Goal: Task Accomplishment & Management: Complete application form

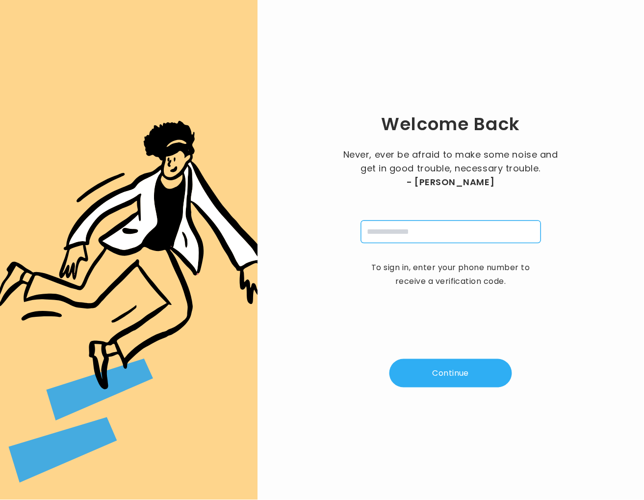
click at [395, 239] on input "tel" at bounding box center [451, 231] width 180 height 23
type input "**********"
click at [446, 379] on button "Continue" at bounding box center [451, 373] width 123 height 28
type input "*"
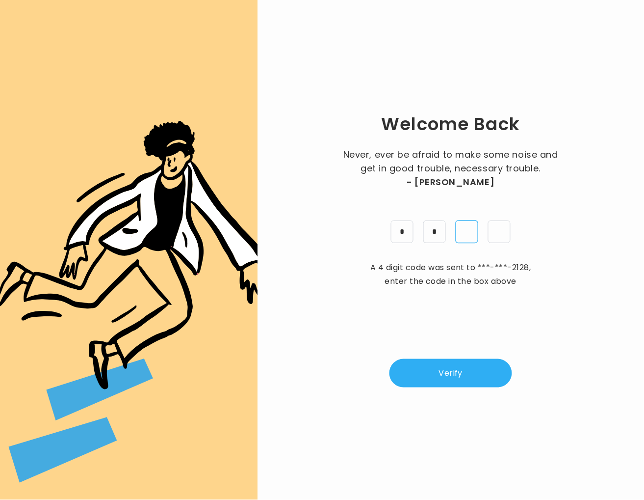
type input "*"
drag, startPoint x: 479, startPoint y: 353, endPoint x: 477, endPoint y: 370, distance: 16.3
click at [479, 355] on div "Welcome Back Never, ever be afraid to make some noise and get in good trouble, …" at bounding box center [450, 250] width 355 height 468
click at [475, 375] on button "Verify" at bounding box center [451, 373] width 123 height 28
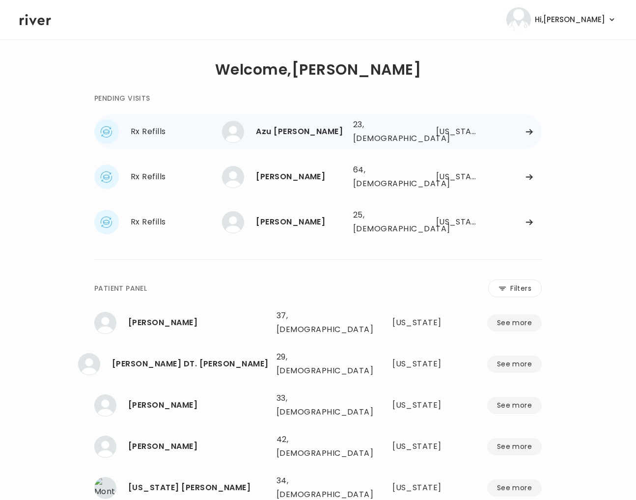
click at [276, 135] on div "Azu Esparza" at bounding box center [300, 132] width 89 height 14
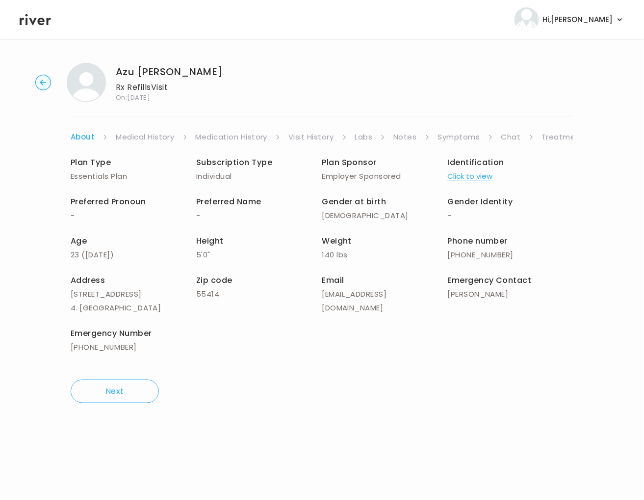
click at [317, 136] on link "Visit History" at bounding box center [311, 137] width 45 height 14
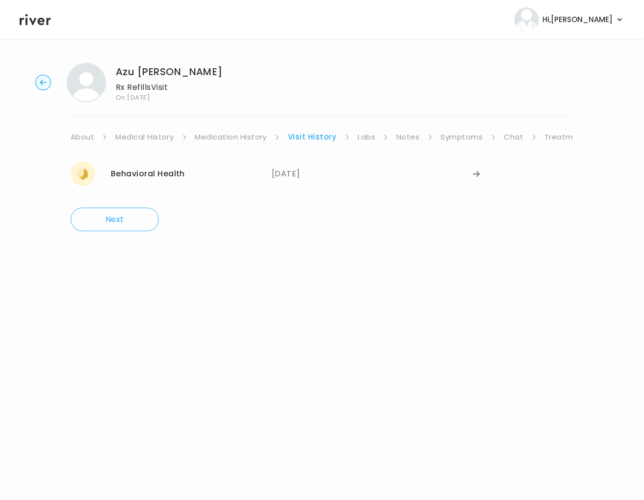
click at [145, 136] on link "Medical History" at bounding box center [144, 137] width 58 height 14
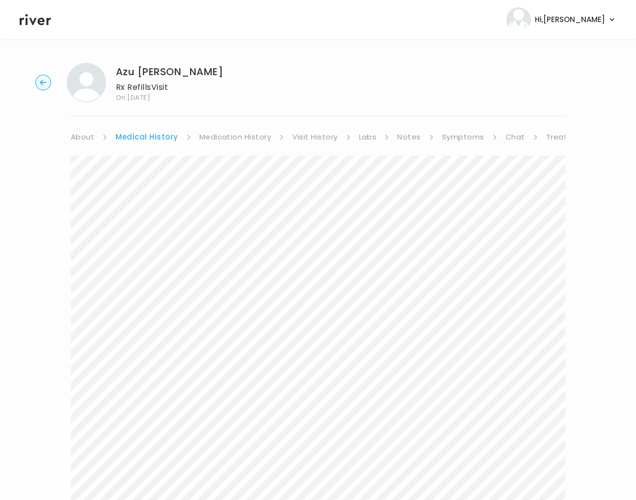
click at [467, 139] on link "Symptoms" at bounding box center [463, 137] width 42 height 14
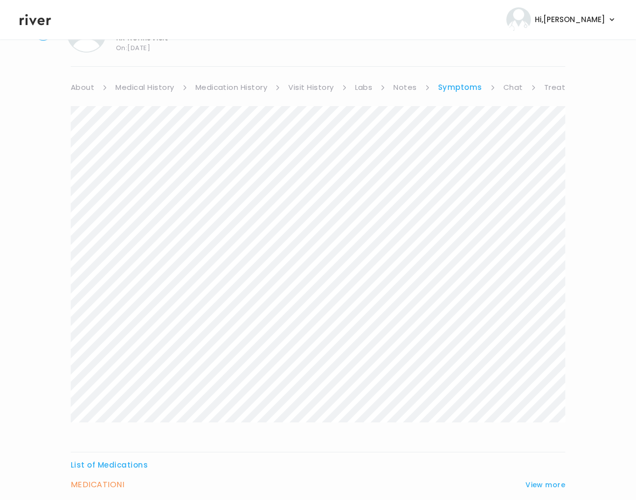
scroll to position [137, 0]
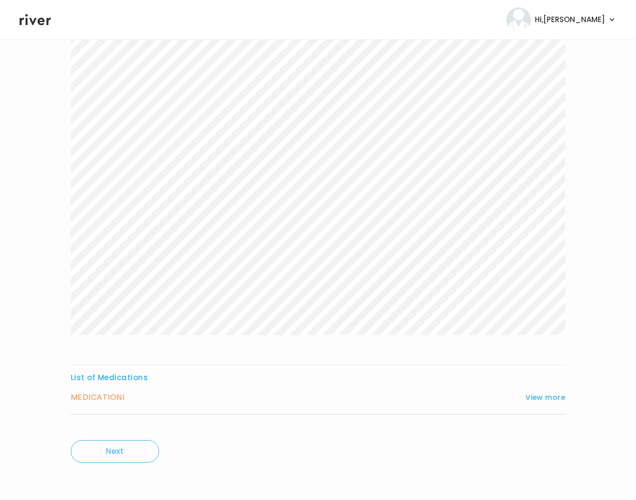
click at [88, 395] on h3 "MEDICATION I" at bounding box center [98, 397] width 54 height 14
click at [551, 396] on button "View more" at bounding box center [545, 397] width 40 height 12
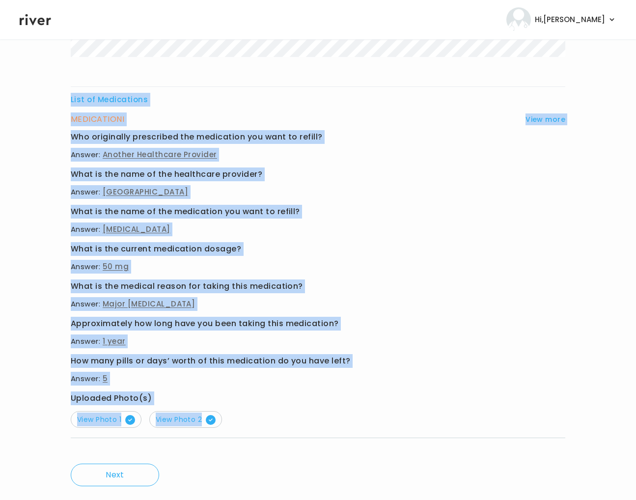
scroll to position [438, 0]
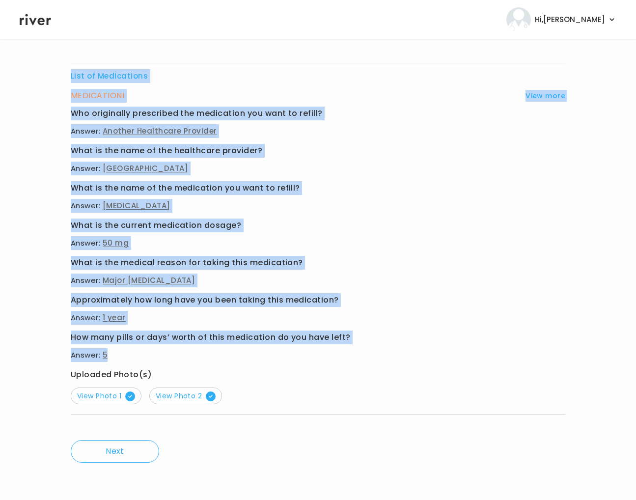
click at [287, 349] on div "List of Medications MEDICATION I View more Who originally prescribed the medica…" at bounding box center [318, 72] width 494 height 711
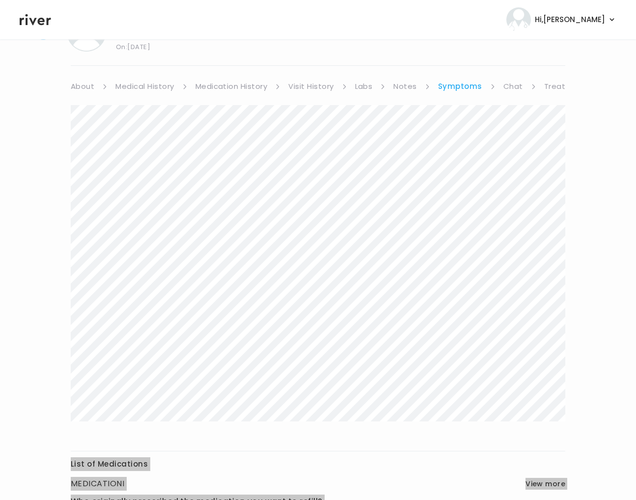
scroll to position [0, 0]
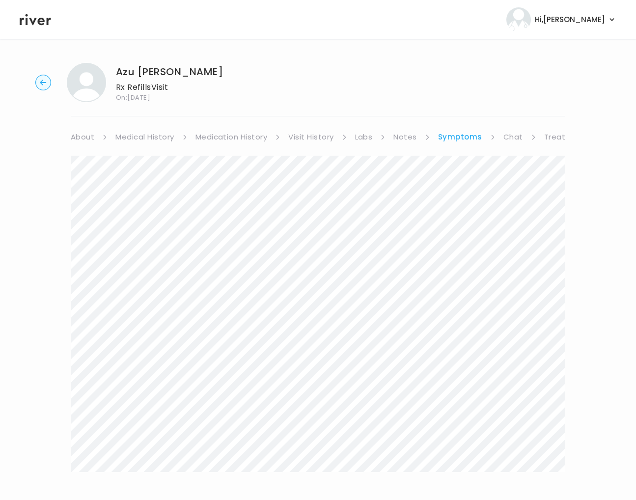
click at [555, 137] on link "Treatment Plan" at bounding box center [574, 137] width 61 height 14
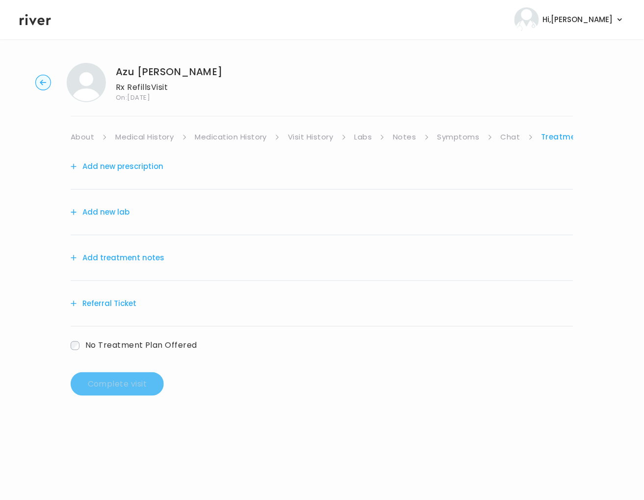
click at [116, 256] on button "Add treatment notes" at bounding box center [118, 258] width 94 height 14
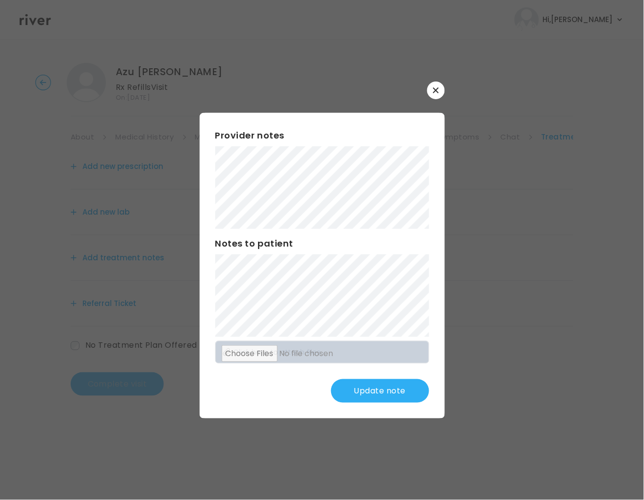
click at [372, 392] on button "Update note" at bounding box center [380, 391] width 98 height 24
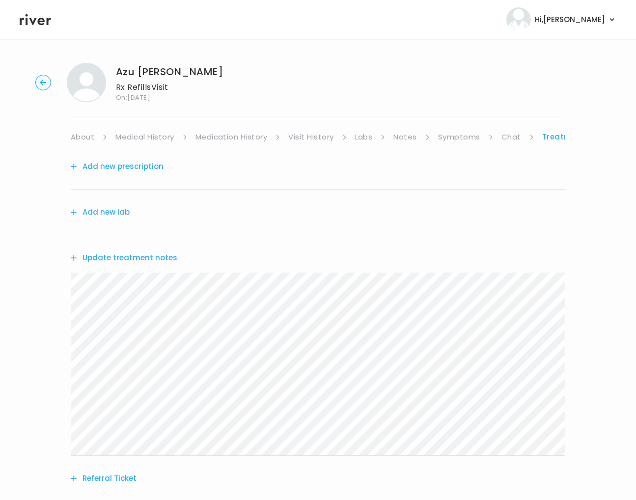
click at [135, 169] on button "Add new prescription" at bounding box center [117, 167] width 93 height 14
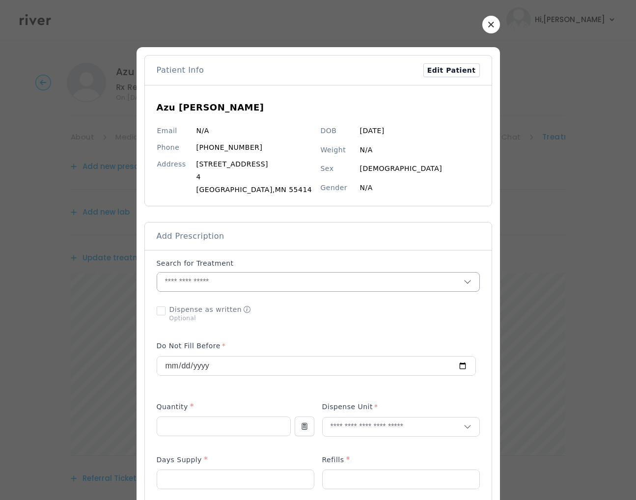
click at [189, 278] on input "text" at bounding box center [310, 281] width 306 height 19
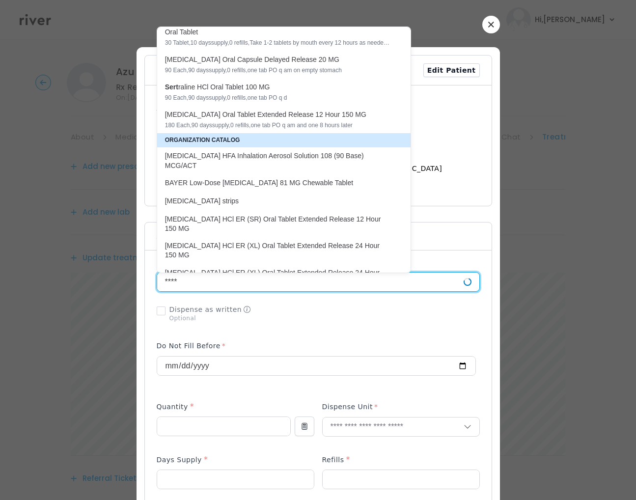
scroll to position [18, 0]
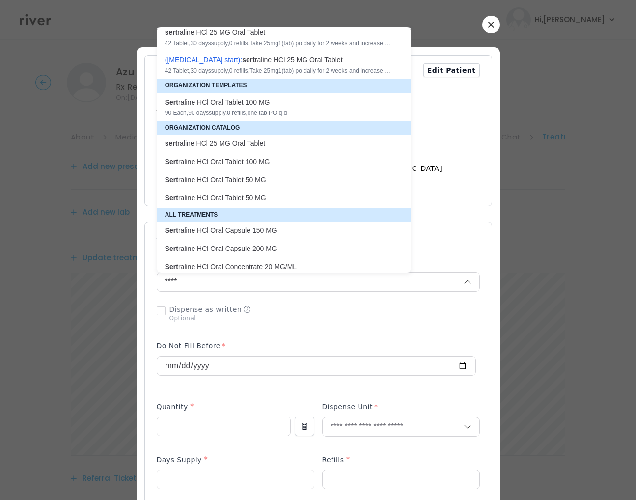
click at [269, 107] on div "Sert raline HCl Oral Tablet 100 MG" at bounding box center [278, 102] width 226 height 10
type input "**********"
type input "**"
type input "*"
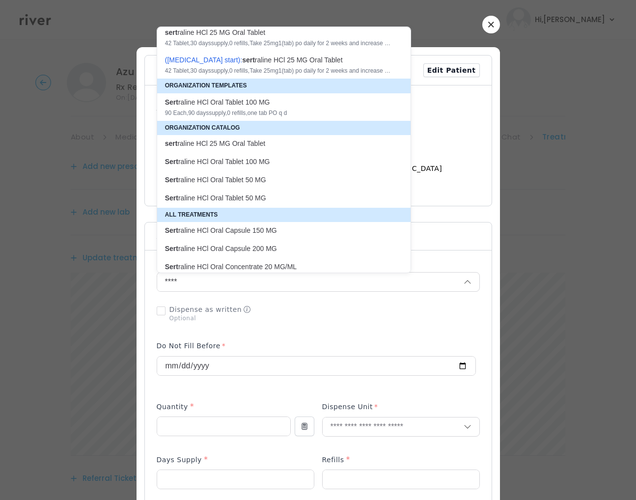
type textarea "**********"
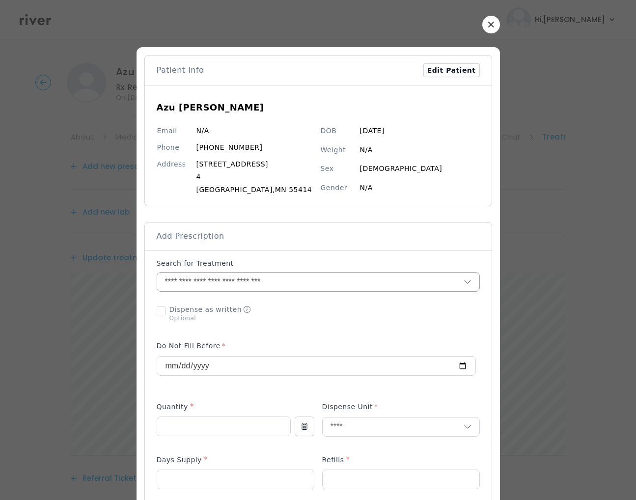
click at [266, 281] on input "**********" at bounding box center [298, 281] width 283 height 19
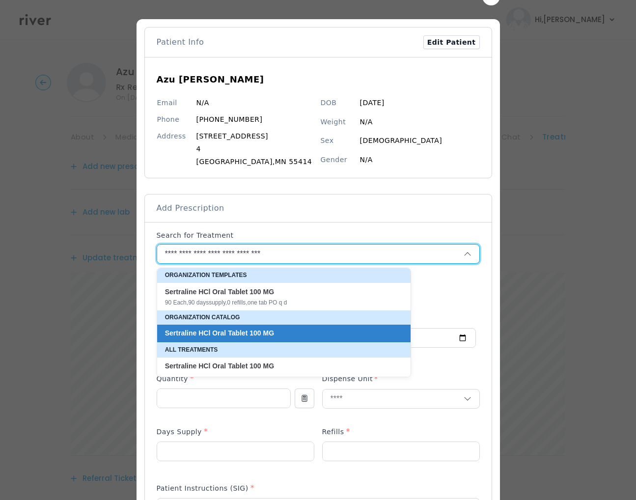
scroll to position [0, 0]
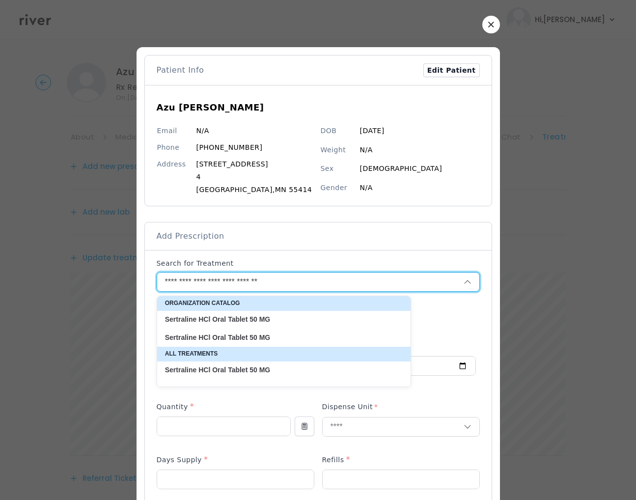
type input "**********"
click at [255, 322] on strong "50" at bounding box center [253, 319] width 8 height 8
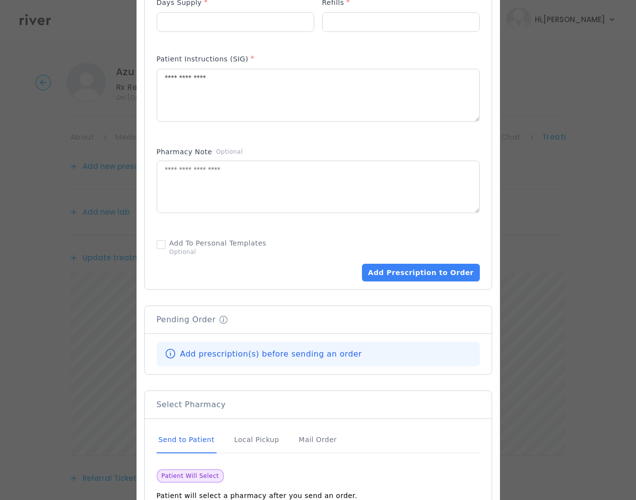
scroll to position [533, 0]
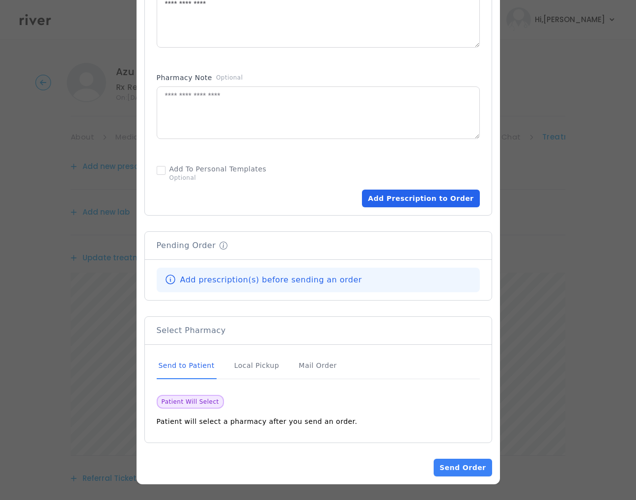
click at [421, 200] on button "Add Prescription to Order" at bounding box center [420, 198] width 117 height 18
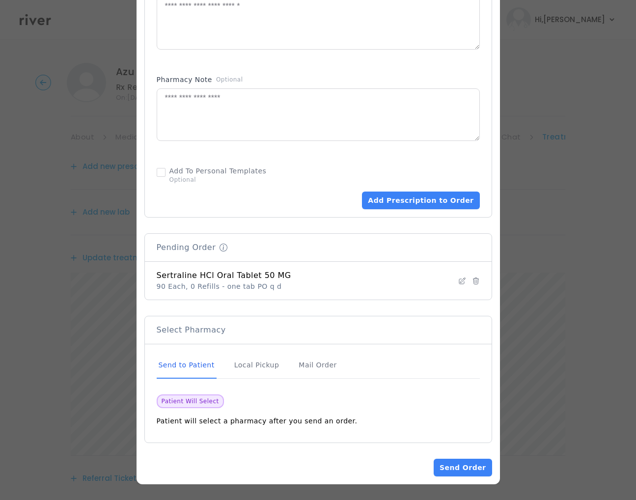
click at [461, 456] on div "Patient Info Edit Patient Azu Esparza Email N/A Phone (651) 675-7748 Address 13…" at bounding box center [318, 1] width 348 height 950
click at [453, 463] on button "Send Order" at bounding box center [462, 467] width 58 height 18
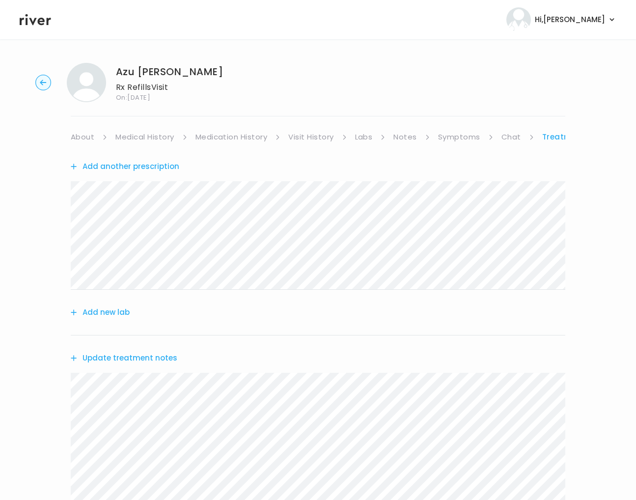
click at [87, 135] on link "About" at bounding box center [83, 137] width 24 height 14
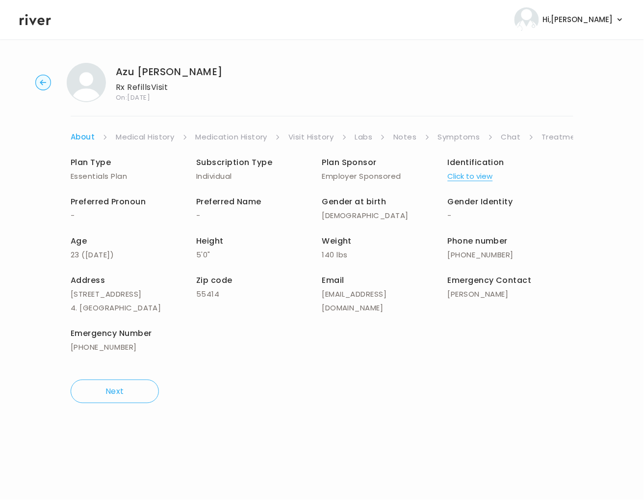
click at [558, 135] on link "Treatment Plan" at bounding box center [572, 137] width 61 height 14
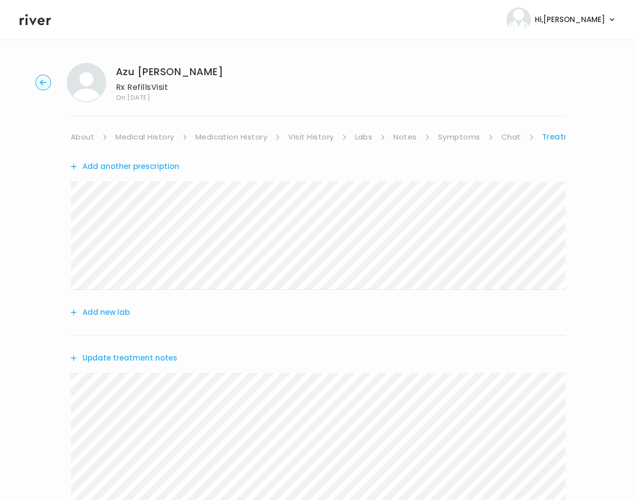
click at [122, 358] on button "Update treatment notes" at bounding box center [124, 358] width 107 height 14
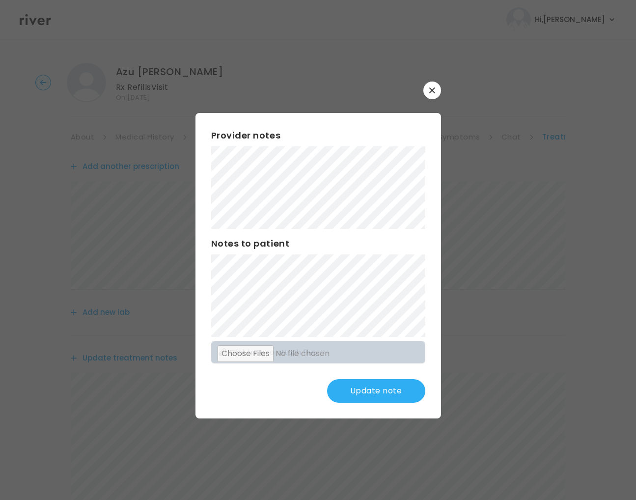
click at [383, 386] on button "Update note" at bounding box center [376, 391] width 98 height 24
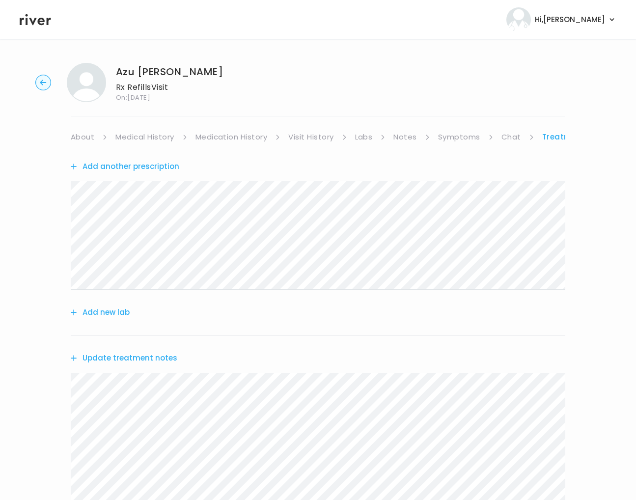
scroll to position [194, 0]
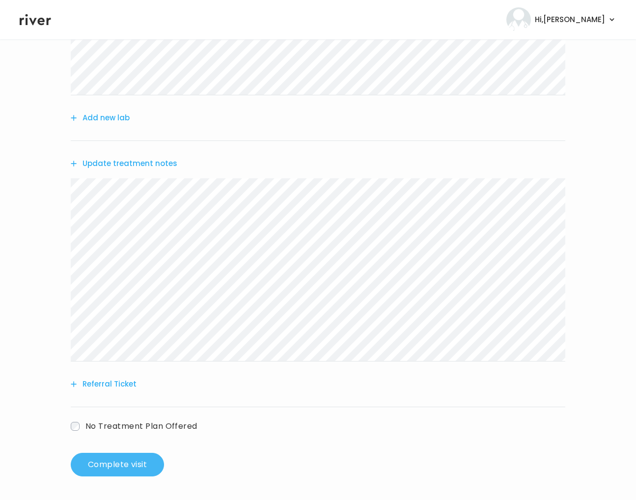
click at [123, 465] on button "Complete visit" at bounding box center [117, 465] width 93 height 24
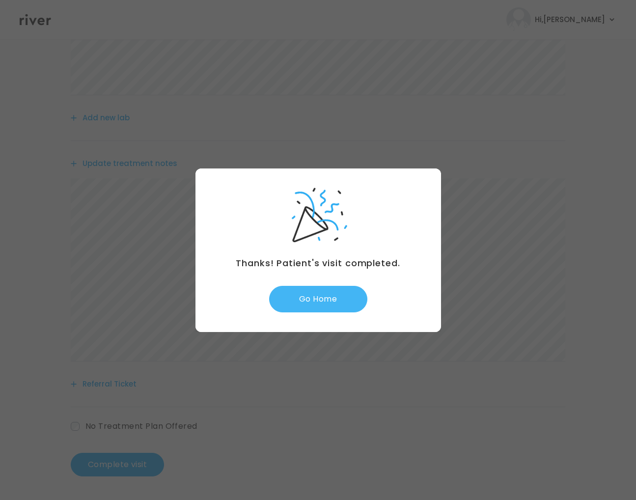
click at [326, 309] on button "Go Home" at bounding box center [318, 299] width 98 height 27
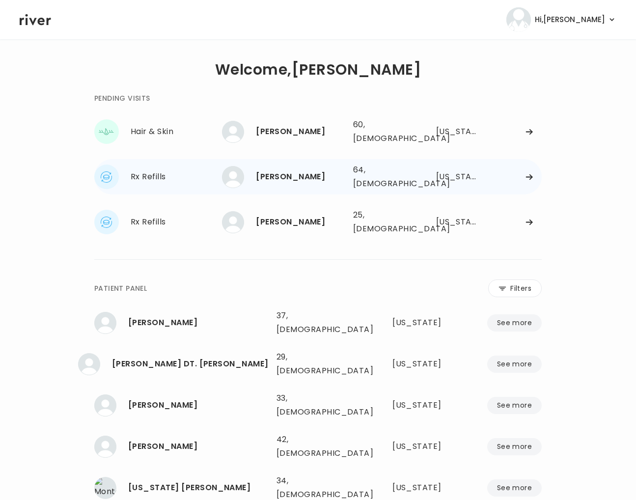
click at [531, 174] on icon at bounding box center [529, 176] width 6 height 5
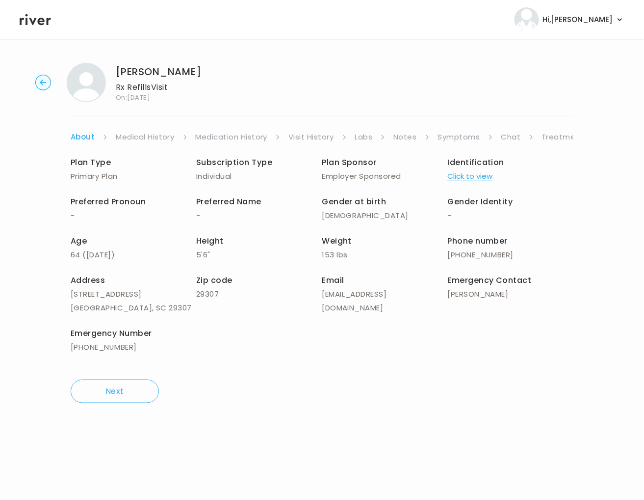
click at [463, 137] on link "Symptoms" at bounding box center [459, 137] width 42 height 14
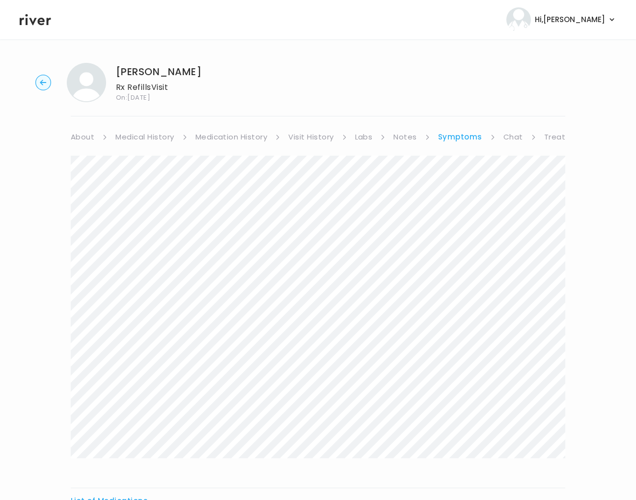
click at [318, 134] on link "Visit History" at bounding box center [310, 137] width 45 height 14
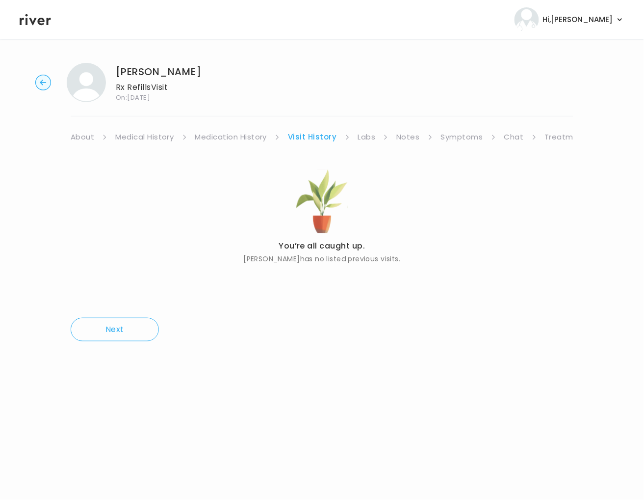
click at [241, 134] on link "Medication History" at bounding box center [231, 137] width 72 height 14
drag, startPoint x: 164, startPoint y: 137, endPoint x: 265, endPoint y: 129, distance: 100.5
click at [165, 137] on link "Medical History" at bounding box center [144, 137] width 58 height 14
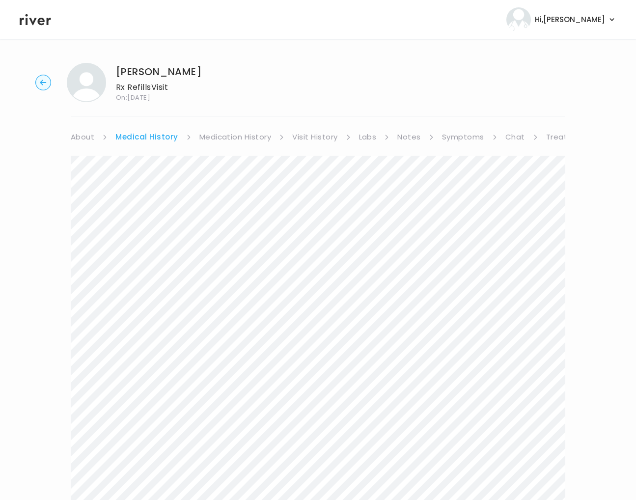
click at [553, 134] on link "Treatment Plan" at bounding box center [576, 137] width 61 height 14
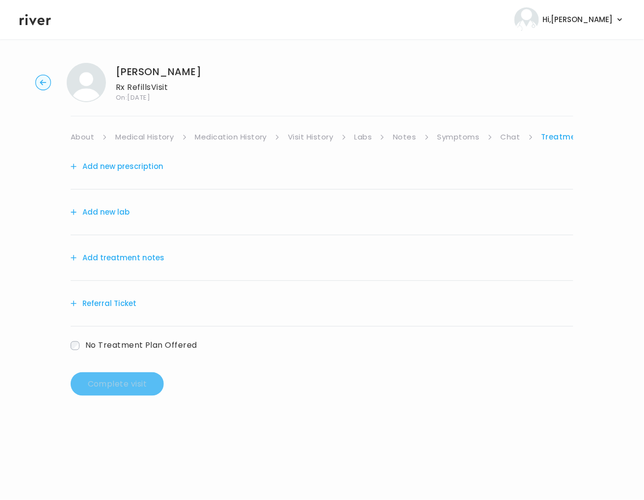
click at [461, 135] on link "Symptoms" at bounding box center [459, 137] width 42 height 14
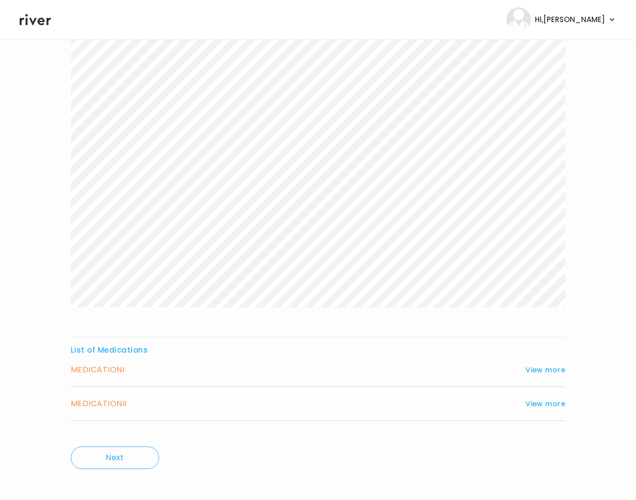
scroll to position [158, 0]
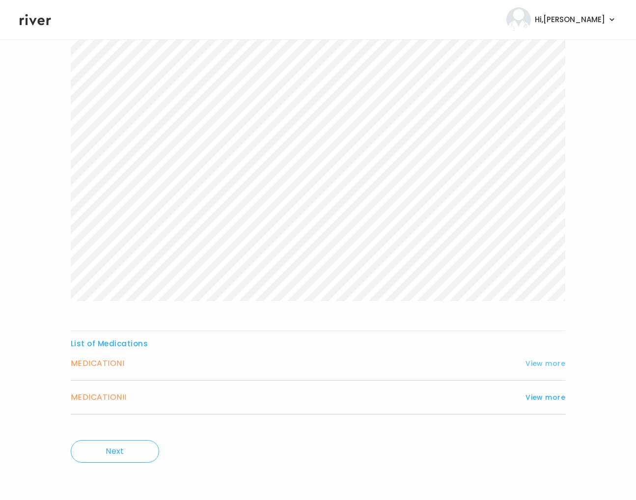
click at [537, 365] on button "View more" at bounding box center [545, 363] width 40 height 12
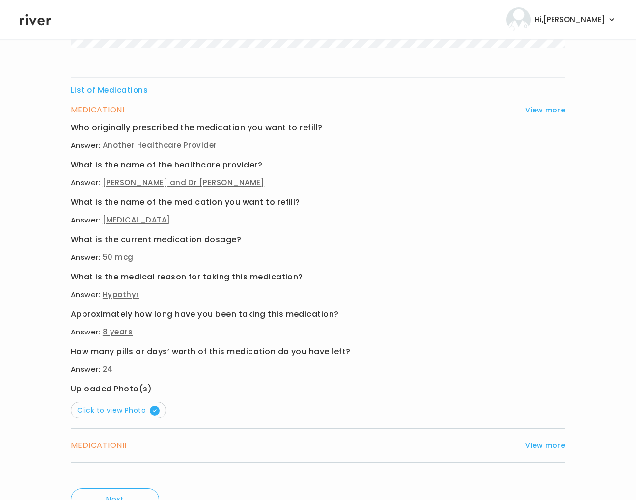
scroll to position [418, 0]
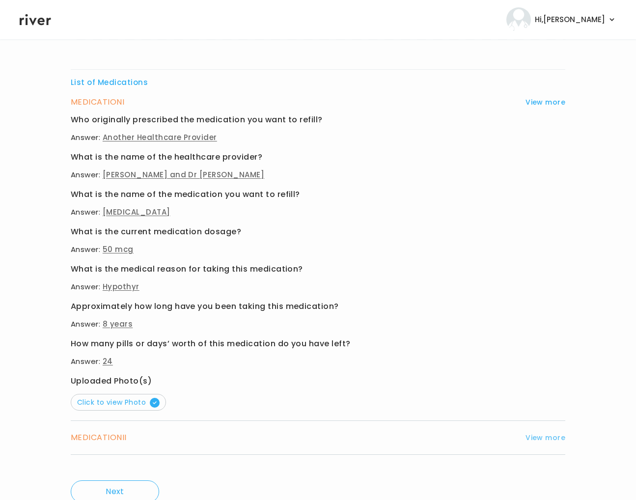
click at [544, 434] on button "View more" at bounding box center [545, 437] width 40 height 12
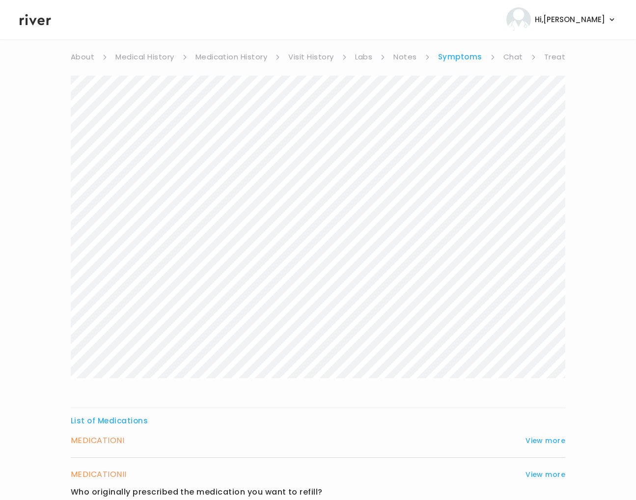
scroll to position [0, 0]
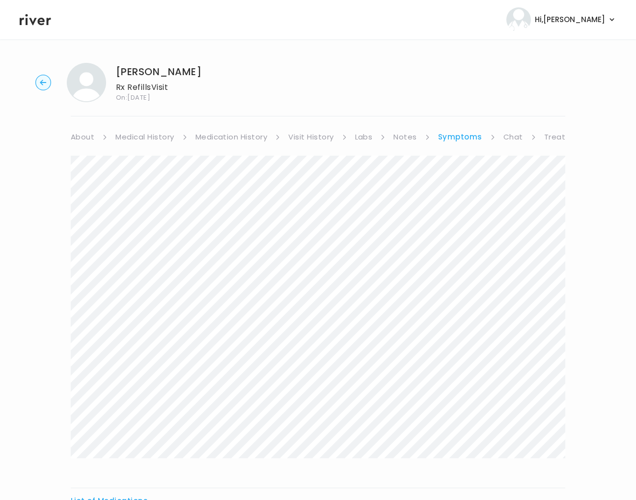
click at [361, 137] on link "Labs" at bounding box center [364, 137] width 18 height 14
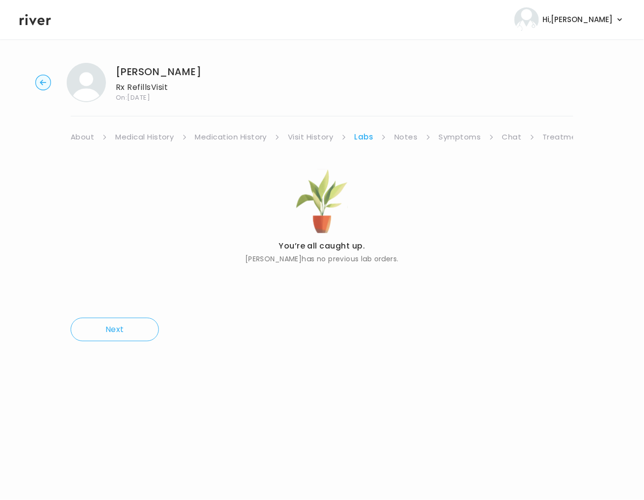
click at [321, 139] on link "Visit History" at bounding box center [310, 137] width 45 height 14
drag, startPoint x: 232, startPoint y: 140, endPoint x: 258, endPoint y: 136, distance: 26.3
click at [232, 140] on link "Medication History" at bounding box center [231, 137] width 72 height 14
drag, startPoint x: 141, startPoint y: 138, endPoint x: 170, endPoint y: 134, distance: 29.9
click at [141, 139] on link "Medical History" at bounding box center [144, 137] width 58 height 14
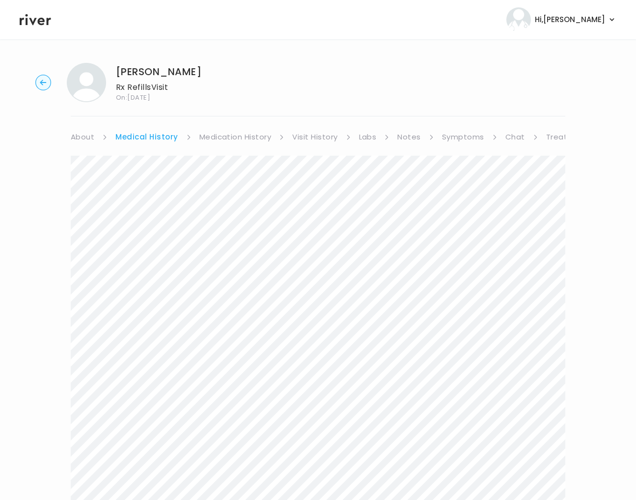
click at [506, 134] on link "Chat" at bounding box center [515, 137] width 20 height 14
click at [42, 82] on icon "button" at bounding box center [43, 82] width 6 height 5
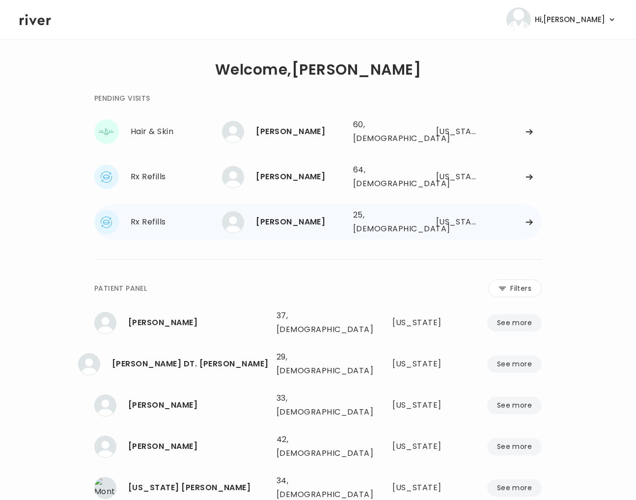
click at [295, 215] on div "Nikki Brannon" at bounding box center [300, 222] width 89 height 14
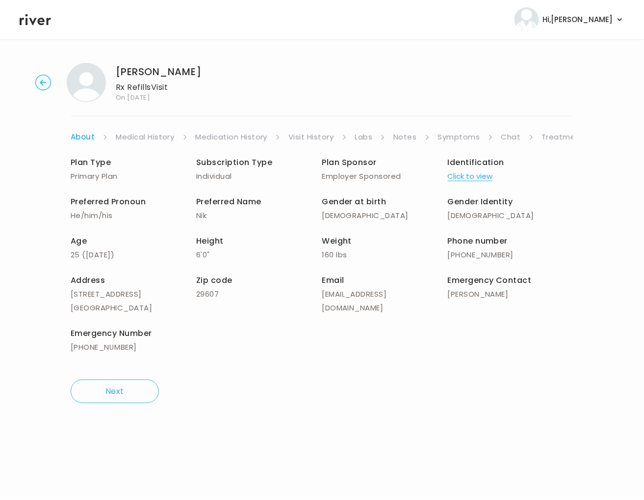
click at [463, 137] on link "Symptoms" at bounding box center [459, 137] width 42 height 14
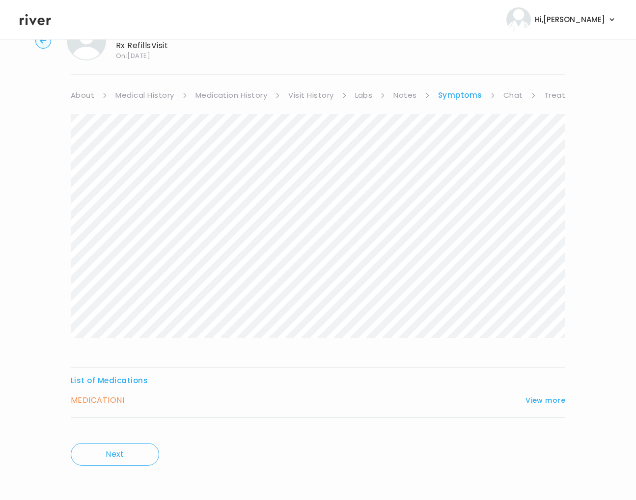
scroll to position [45, 0]
click at [256, 88] on link "Medication History" at bounding box center [231, 92] width 72 height 14
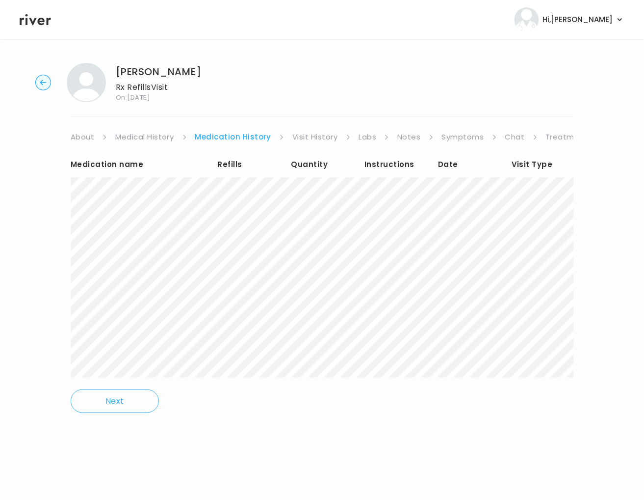
click at [456, 138] on link "Symptoms" at bounding box center [463, 137] width 42 height 14
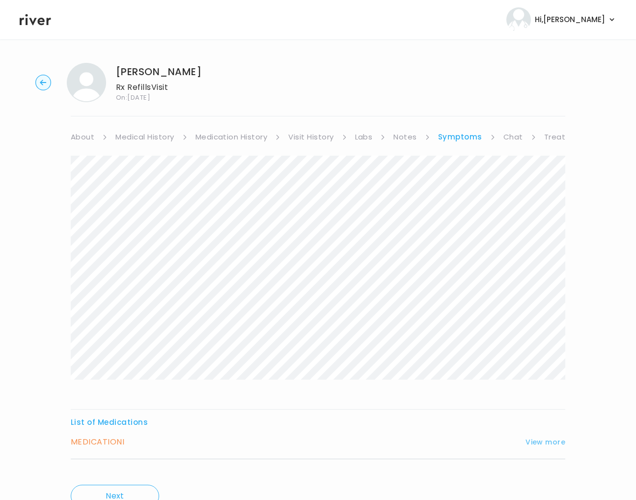
click at [551, 445] on button "View more" at bounding box center [545, 442] width 40 height 12
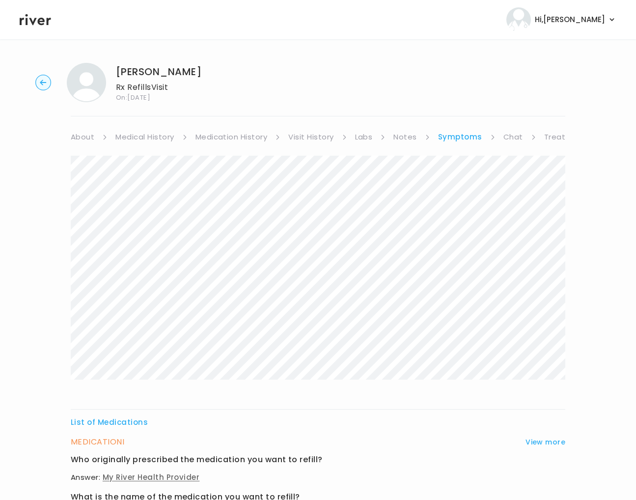
click at [310, 134] on link "Visit History" at bounding box center [310, 137] width 45 height 14
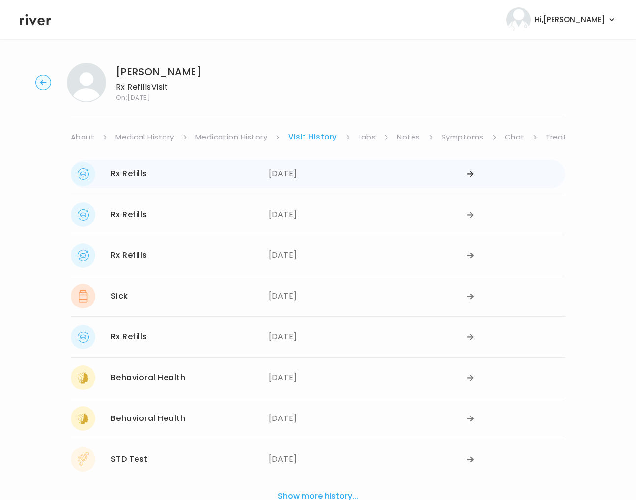
click at [134, 173] on div "Rx Refills" at bounding box center [129, 174] width 36 height 14
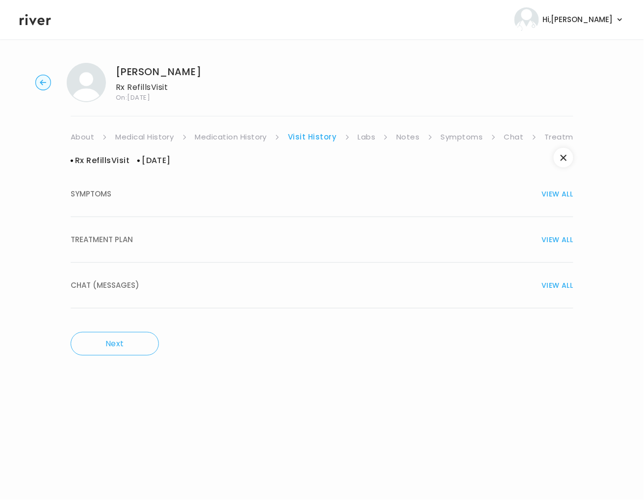
click at [131, 246] on span "TREATMENT PLAN" at bounding box center [102, 240] width 62 height 14
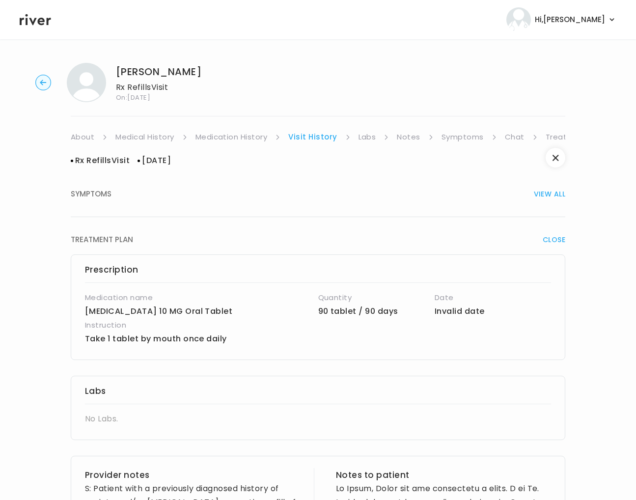
click at [552, 134] on link "Treatment Plan" at bounding box center [575, 137] width 61 height 14
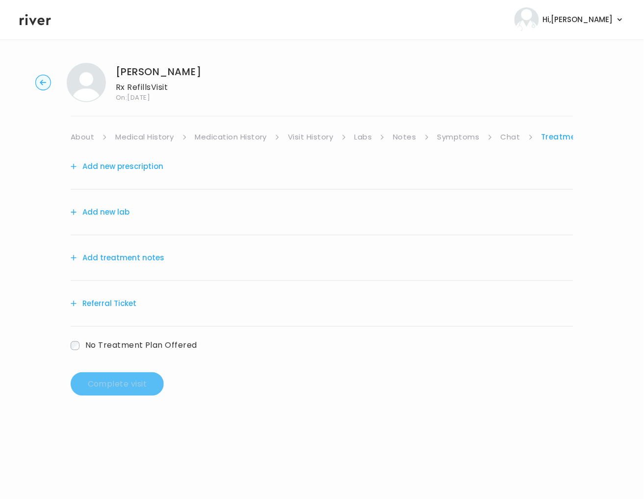
click at [96, 257] on button "Add treatment notes" at bounding box center [118, 258] width 94 height 14
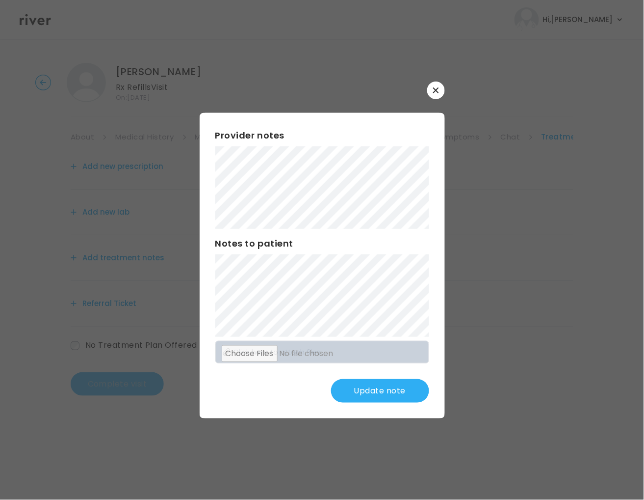
click at [376, 388] on button "Update note" at bounding box center [380, 391] width 98 height 24
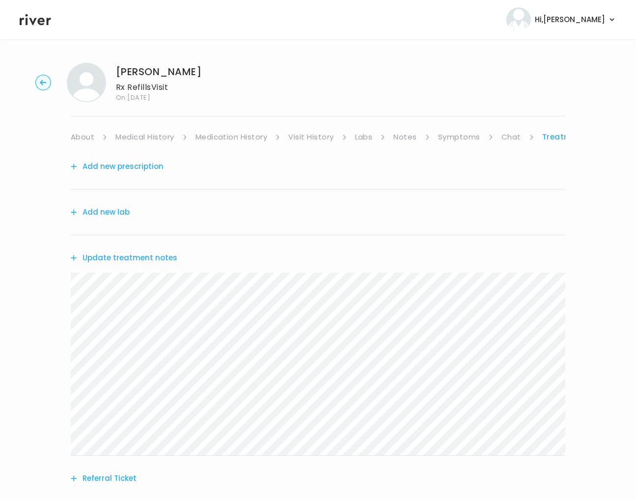
click at [125, 167] on button "Add new prescription" at bounding box center [117, 167] width 93 height 14
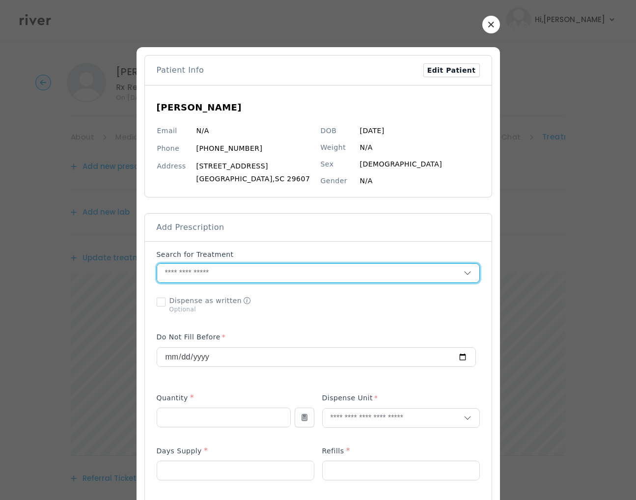
click at [211, 273] on input "text" at bounding box center [310, 273] width 306 height 19
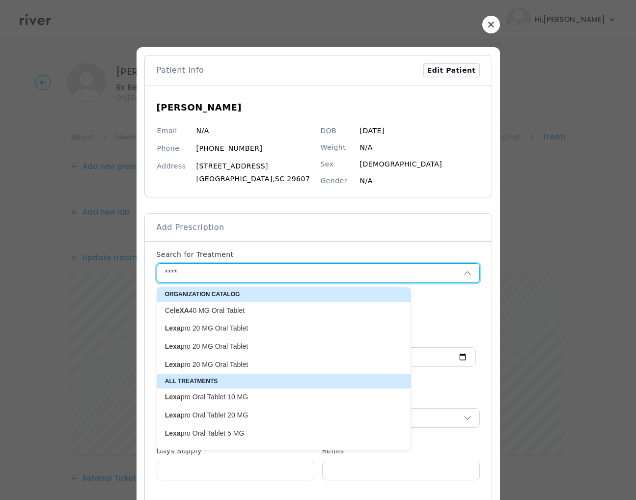
type input "****"
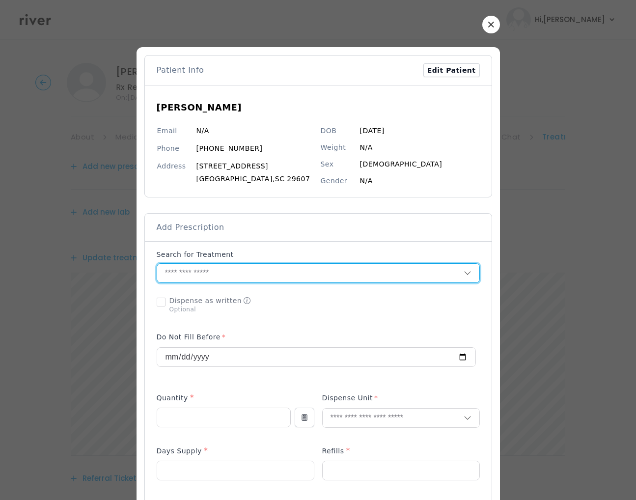
click at [208, 272] on input "text" at bounding box center [310, 273] width 306 height 19
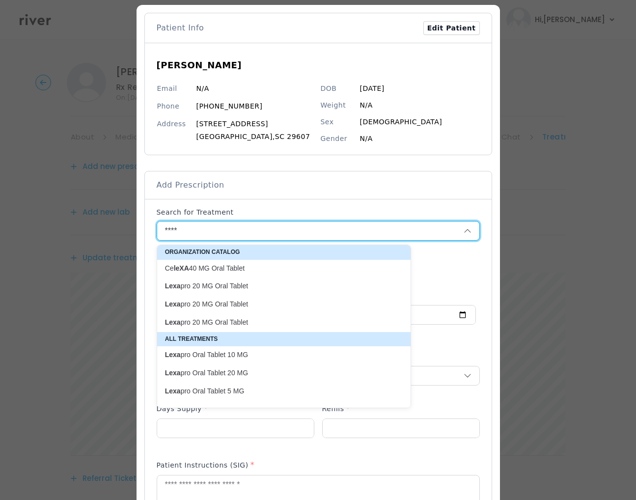
scroll to position [50, 0]
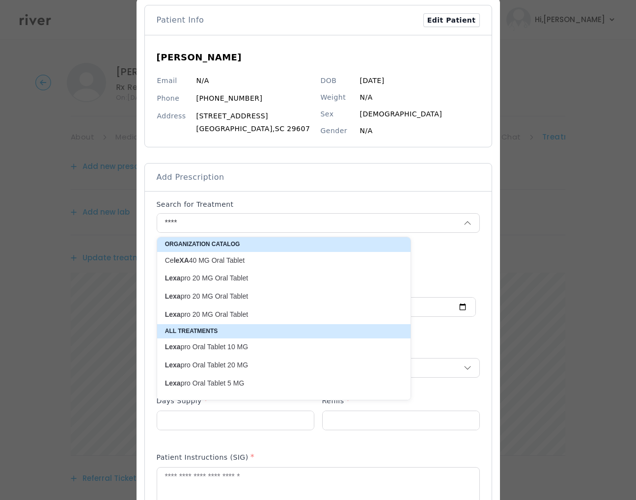
click at [241, 342] on p "Lexa pro Oral Tablet 10 MG" at bounding box center [278, 346] width 226 height 9
type input "**********"
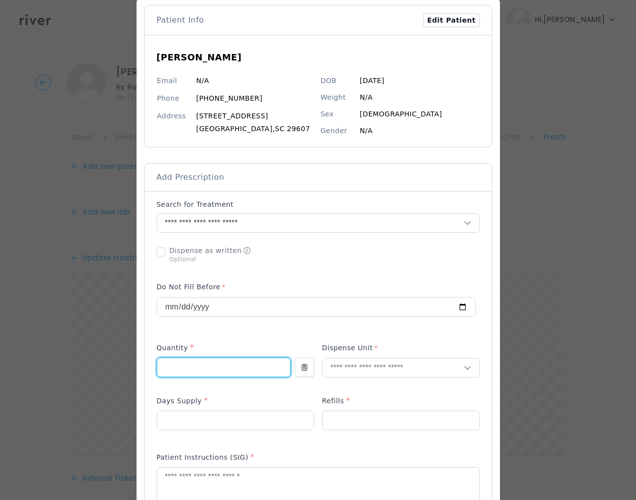
click at [216, 370] on input "number" at bounding box center [223, 367] width 133 height 19
type input "**"
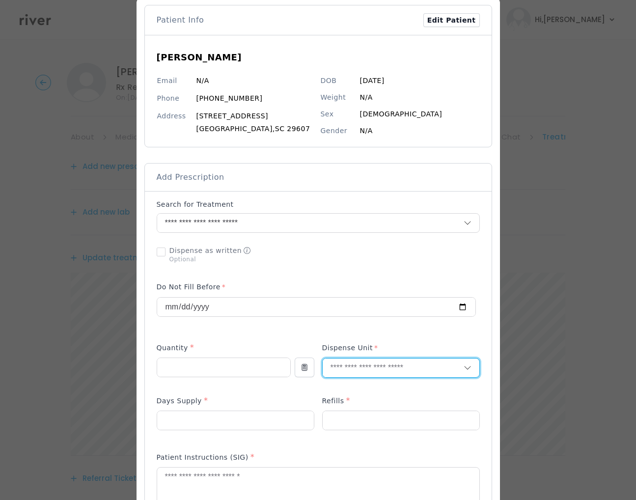
click at [369, 366] on input "text" at bounding box center [392, 367] width 141 height 19
type input "**"
click at [358, 389] on p "Tablet" at bounding box center [400, 390] width 129 height 14
click at [228, 428] on input "number" at bounding box center [235, 420] width 157 height 19
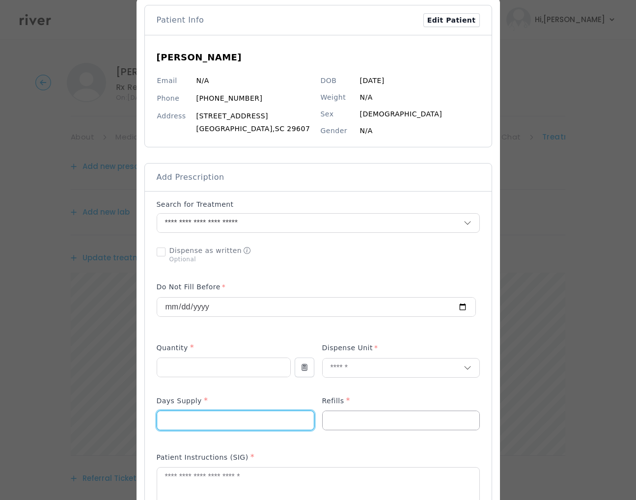
type input "**"
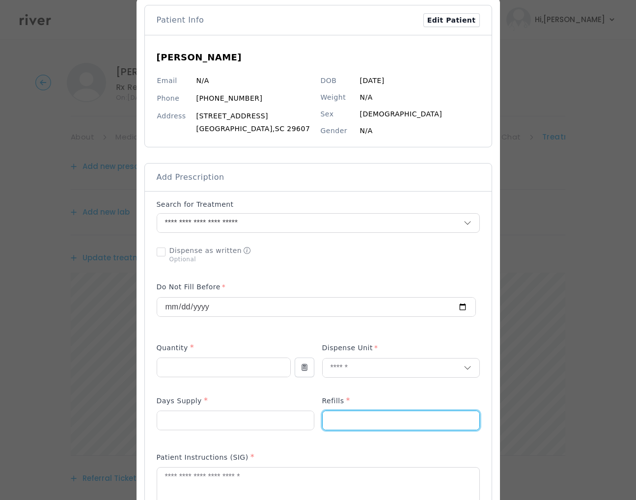
click at [352, 411] on input "number" at bounding box center [400, 420] width 157 height 19
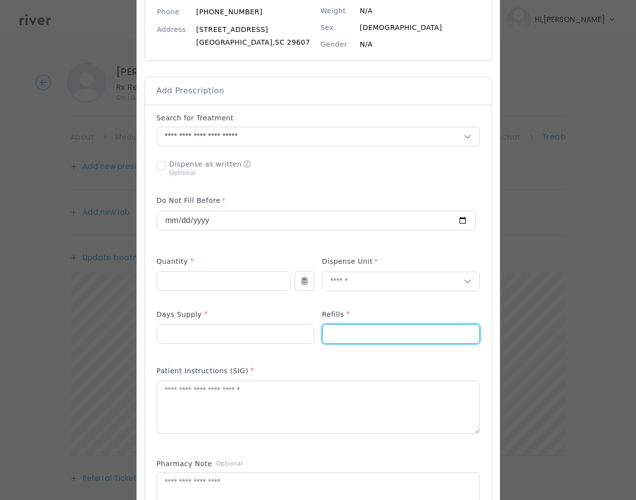
scroll to position [266, 0]
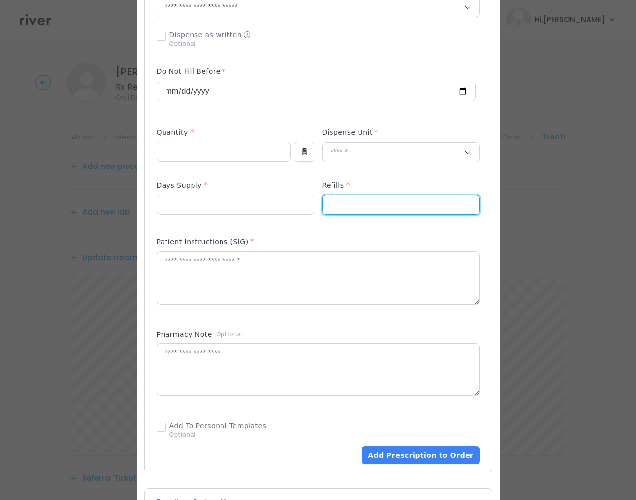
type input "*"
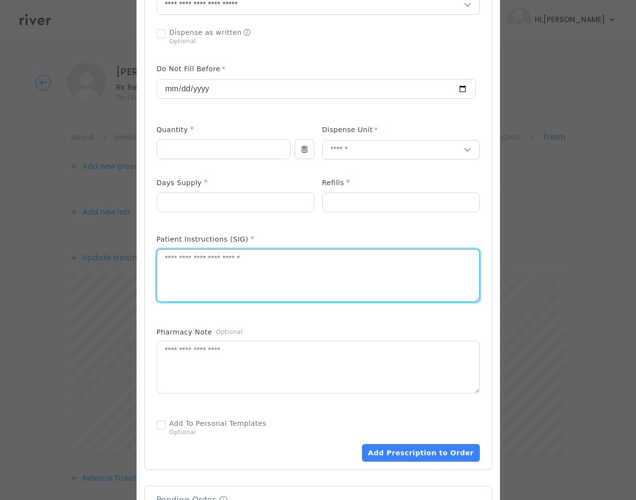
click at [322, 268] on textarea at bounding box center [318, 275] width 322 height 52
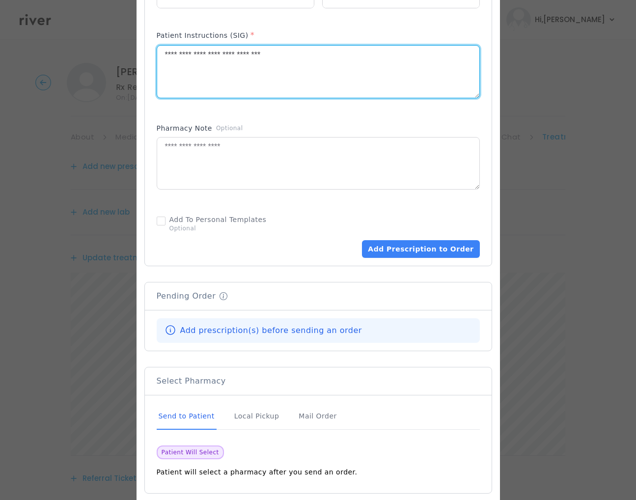
scroll to position [524, 0]
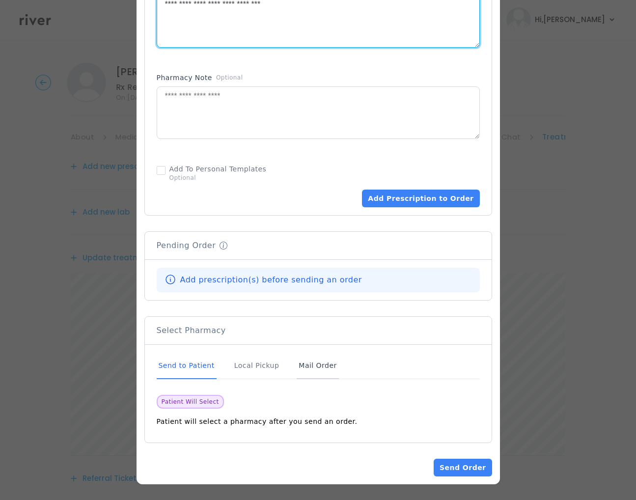
type textarea "**********"
click at [299, 365] on div "Mail Order" at bounding box center [317, 365] width 42 height 27
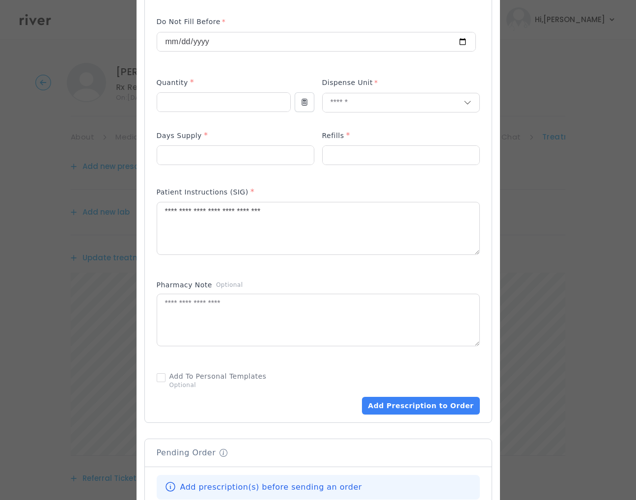
scroll to position [367, 0]
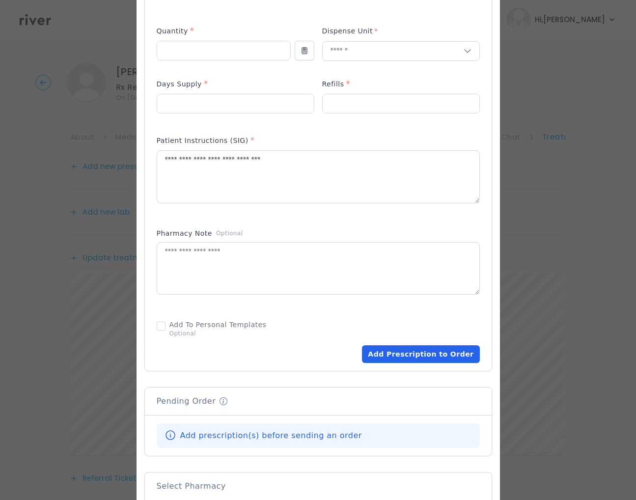
click at [428, 359] on button "Add Prescription to Order" at bounding box center [420, 354] width 117 height 18
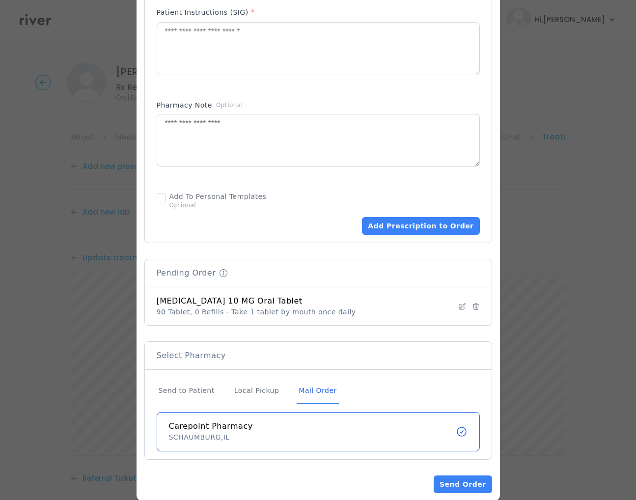
scroll to position [513, 0]
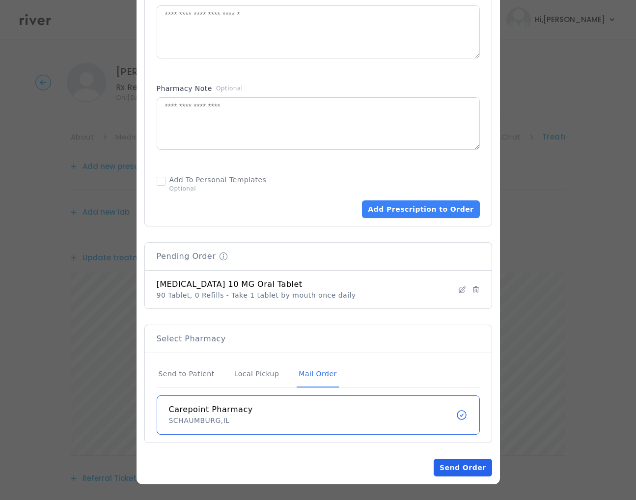
click at [456, 472] on button "Send Order" at bounding box center [462, 467] width 58 height 18
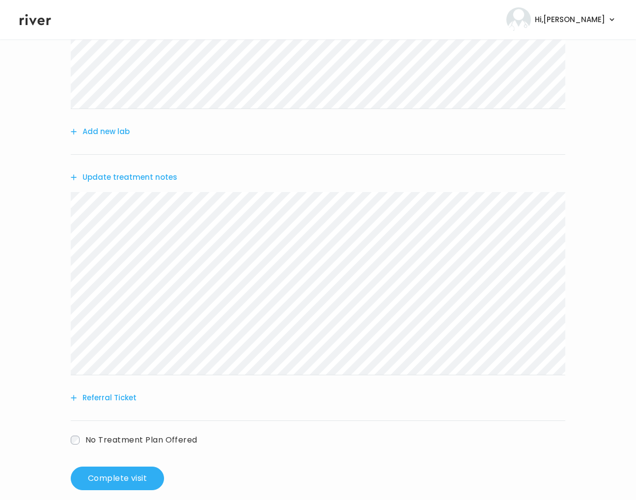
scroll to position [208, 0]
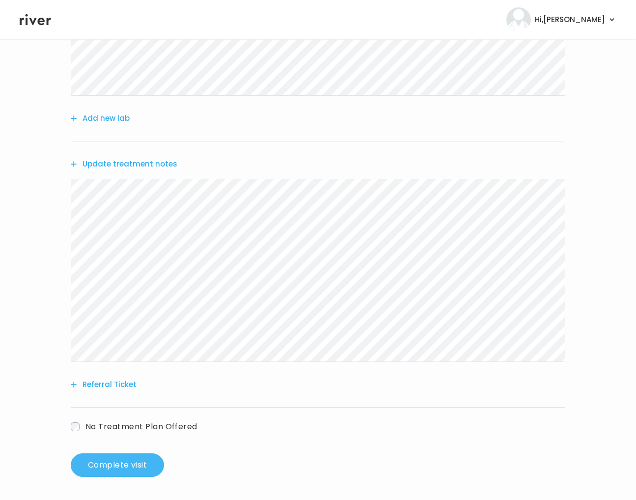
click at [118, 453] on button "Complete visit" at bounding box center [117, 465] width 93 height 24
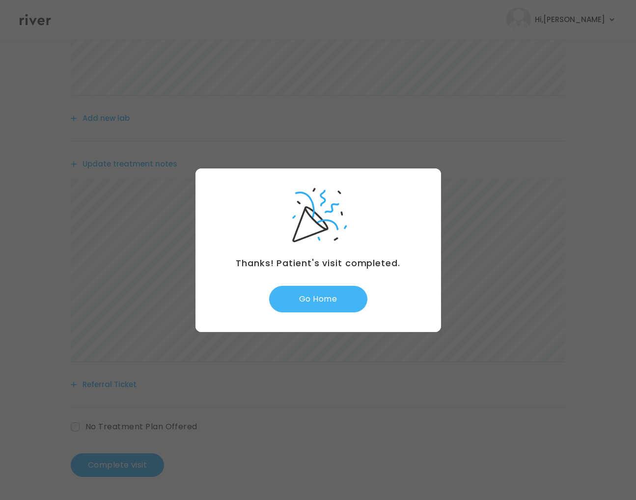
drag, startPoint x: 324, startPoint y: 292, endPoint x: 368, endPoint y: 251, distance: 59.4
click at [327, 292] on button "Go Home" at bounding box center [318, 299] width 98 height 27
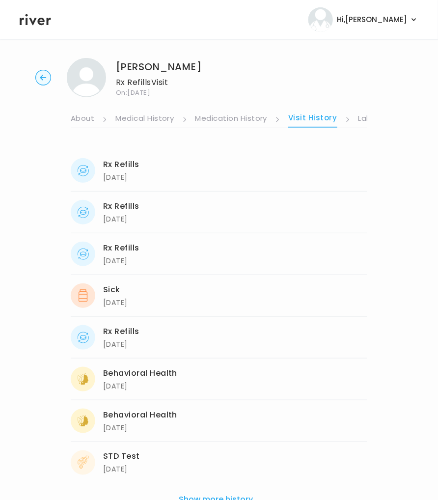
scroll to position [7, 0]
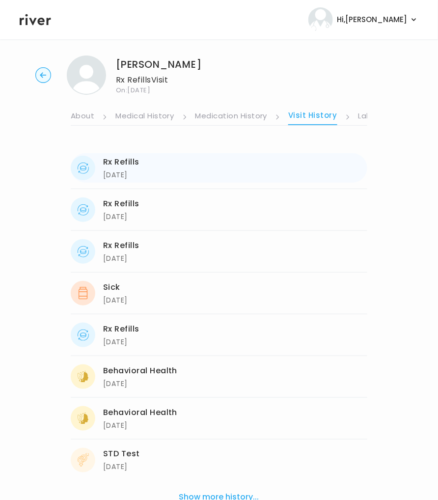
click at [110, 161] on div "Rx Refills" at bounding box center [121, 162] width 36 height 14
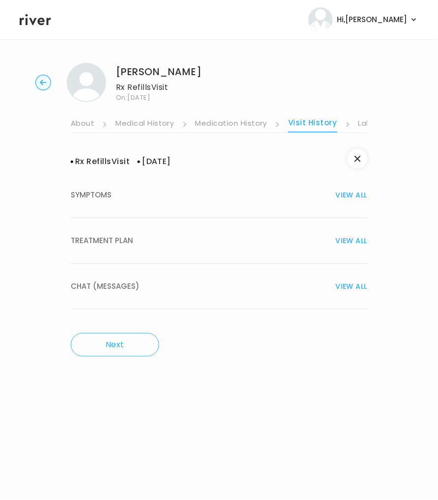
scroll to position [0, 0]
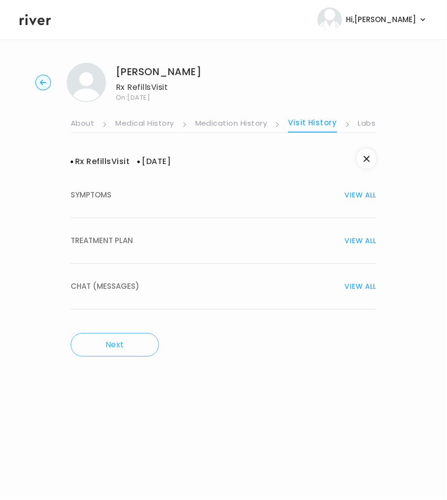
click at [116, 239] on span "TREATMENT PLAN" at bounding box center [102, 241] width 62 height 14
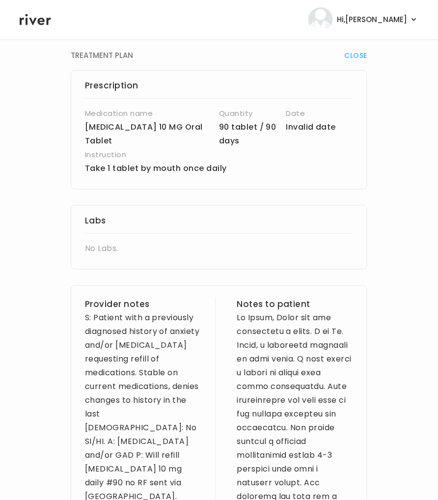
scroll to position [361, 0]
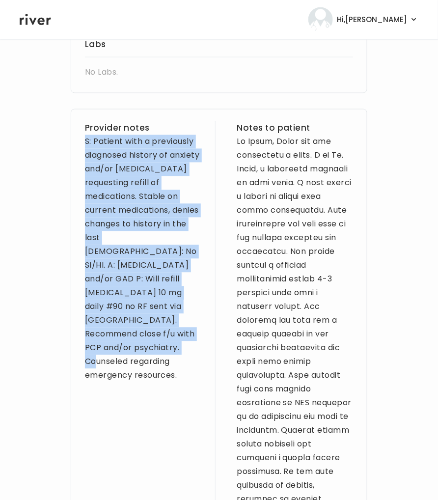
drag, startPoint x: 183, startPoint y: 331, endPoint x: 77, endPoint y: 144, distance: 215.2
click at [77, 144] on div "Provider notes S: Patient with a previously diagnosed history of anxiety and/or…" at bounding box center [219, 431] width 296 height 645
copy div "S: Patient with a previously diagnosed history of anxiety and/or [MEDICAL_DATA]…"
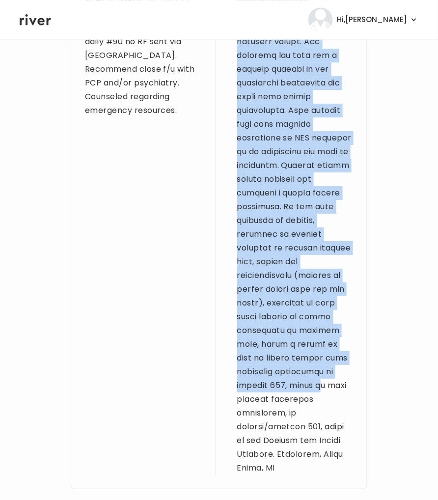
scroll to position [762, 0]
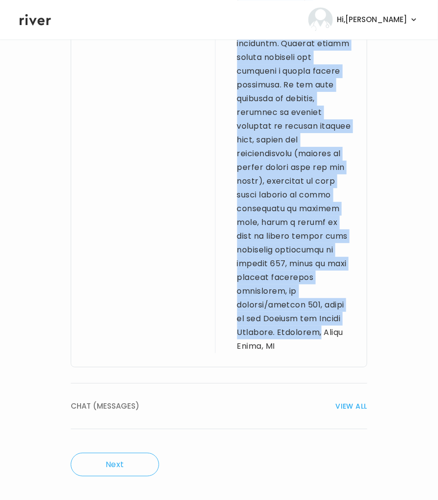
drag, startPoint x: 242, startPoint y: 149, endPoint x: 310, endPoint y: 331, distance: 194.5
click at [310, 331] on div "Provider notes S: Patient with a previously diagnosed history of anxiety and/or…" at bounding box center [219, 44] width 296 height 645
copy div "Hi Nikki, Thank you for completing a visit. I am Dr. Ramos, a physician license…"
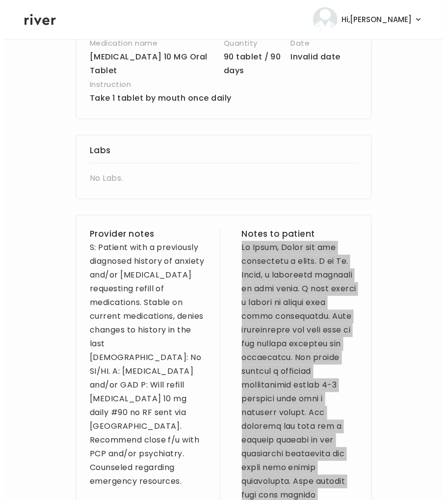
scroll to position [0, 0]
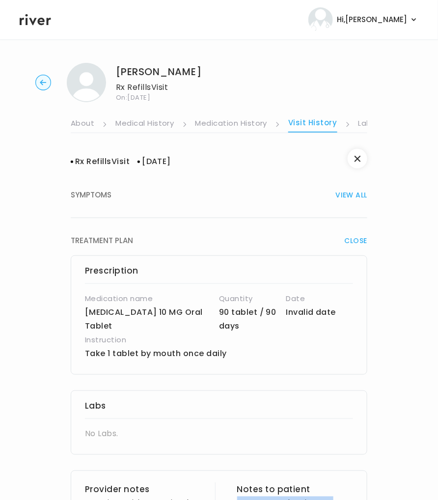
click at [360, 124] on link "Labs" at bounding box center [367, 124] width 18 height 16
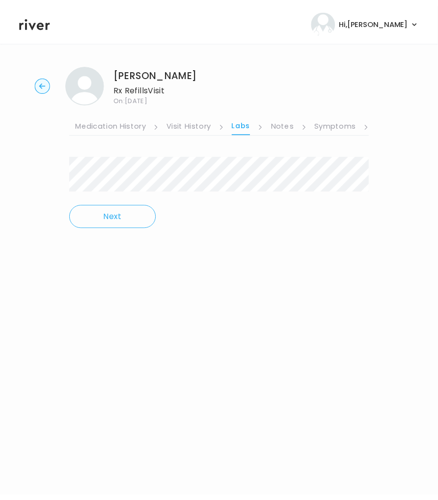
scroll to position [0, 123]
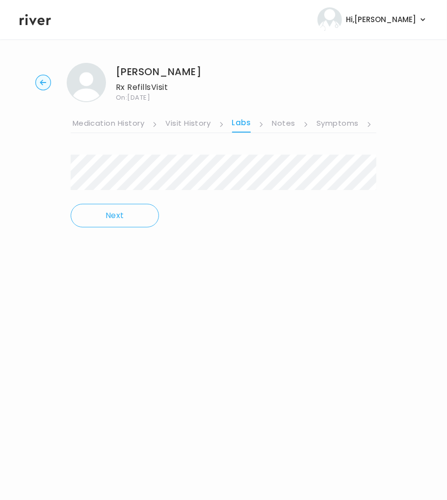
click at [323, 126] on link "Symptoms" at bounding box center [338, 124] width 42 height 16
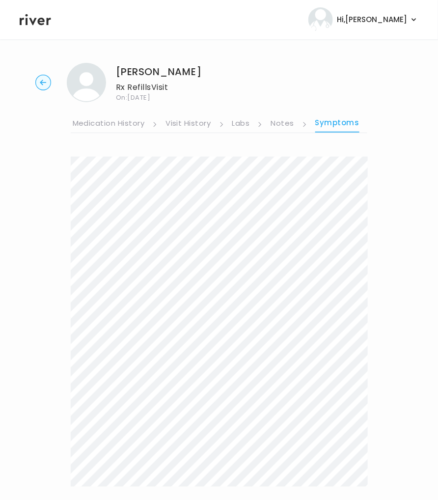
click at [183, 121] on link "Visit History" at bounding box center [187, 124] width 45 height 16
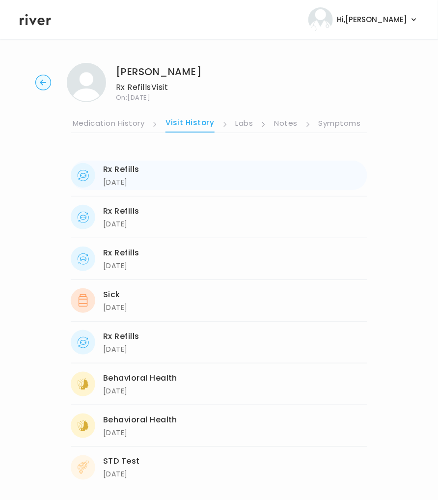
click at [129, 181] on div "[DATE]" at bounding box center [121, 182] width 36 height 12
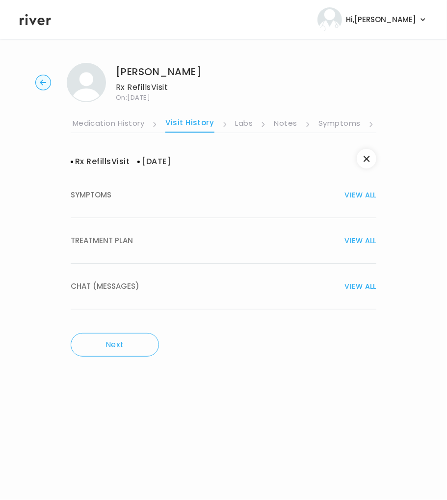
click at [118, 243] on span "TREATMENT PLAN" at bounding box center [102, 241] width 62 height 14
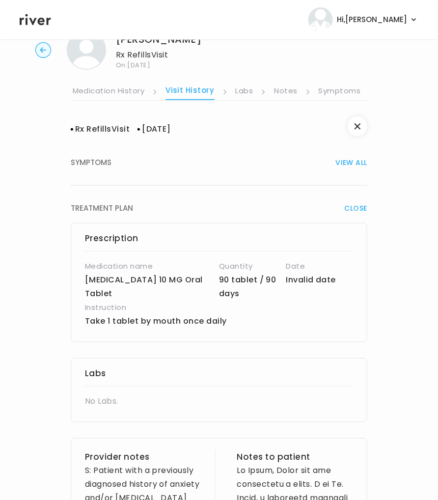
scroll to position [50, 0]
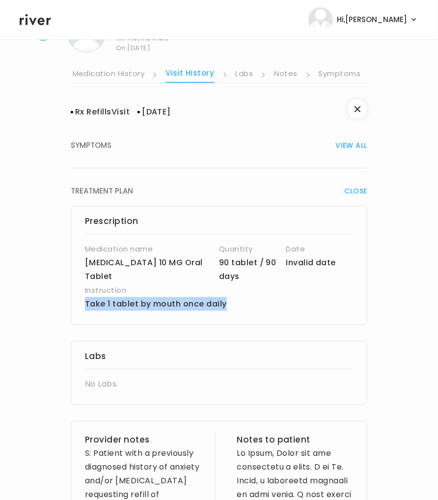
drag, startPoint x: 226, startPoint y: 304, endPoint x: 85, endPoint y: 304, distance: 140.4
click at [85, 304] on p "Take 1 tablet by mouth once daily" at bounding box center [196, 304] width 223 height 14
copy p "Take 1 tablet by mouth once daily"
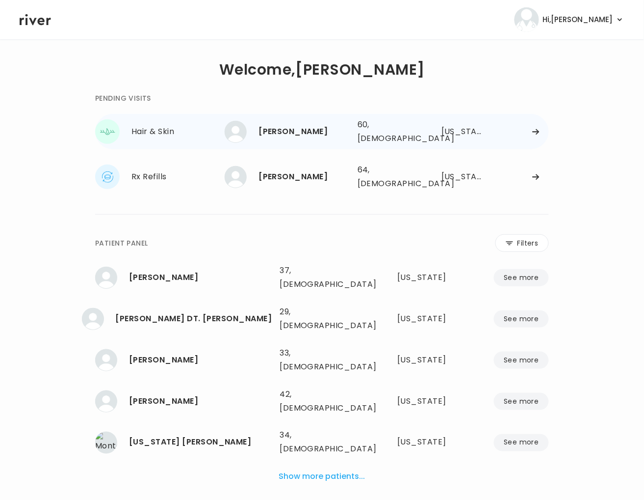
click at [423, 132] on div "KATHLEEN HAMMOND 60, Female See more 60, Female Arizona" at bounding box center [387, 131] width 324 height 31
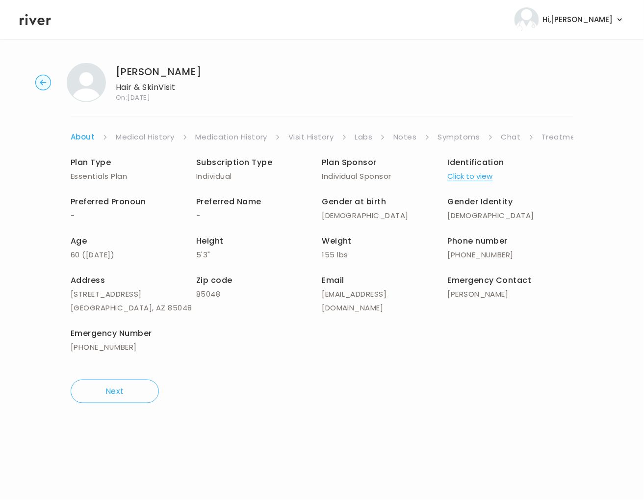
click at [464, 138] on link "Symptoms" at bounding box center [459, 137] width 42 height 14
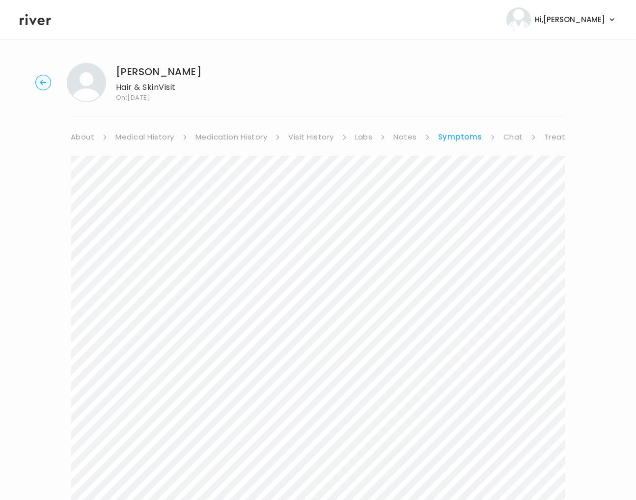
scroll to position [379, 0]
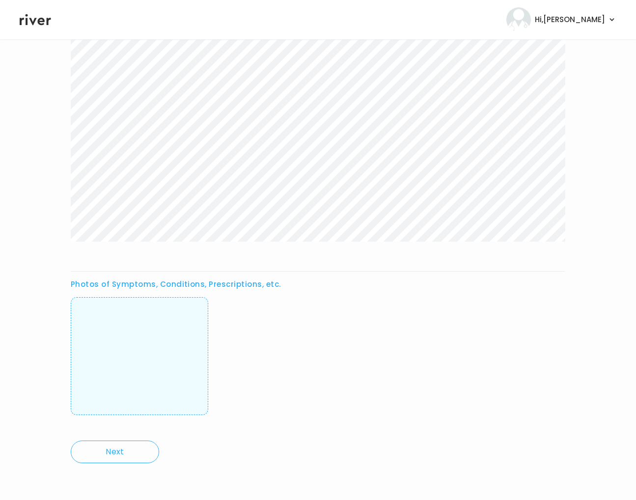
click at [139, 333] on img at bounding box center [139, 355] width 0 height 97
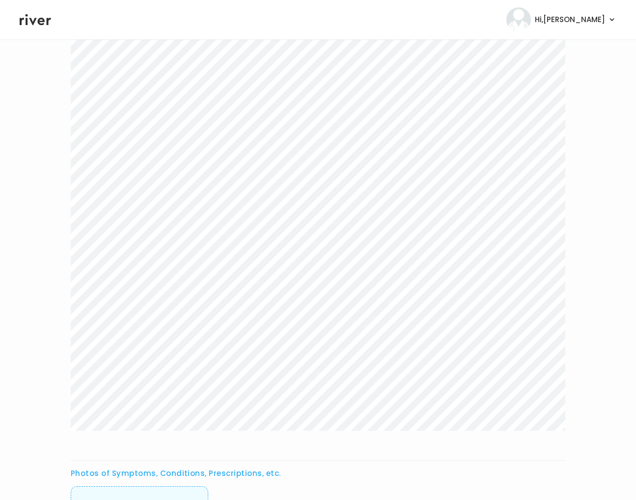
scroll to position [197, 0]
click at [441, 443] on div "Photos of Symptoms, Conditions, Prescriptions, etc." at bounding box center [318, 284] width 494 height 652
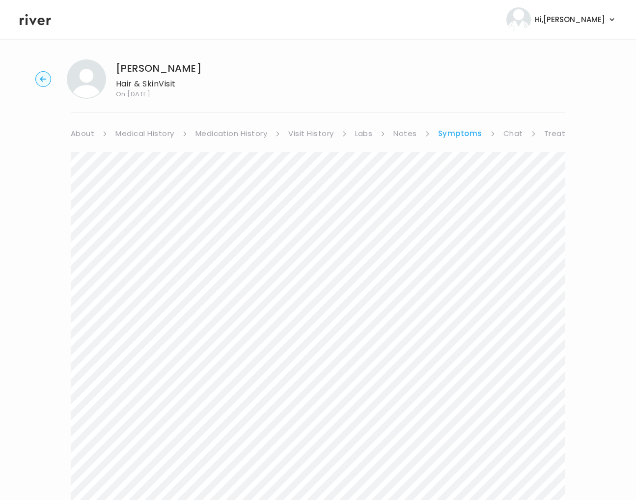
scroll to position [0, 0]
click at [557, 134] on link "Treatment Plan" at bounding box center [574, 137] width 61 height 14
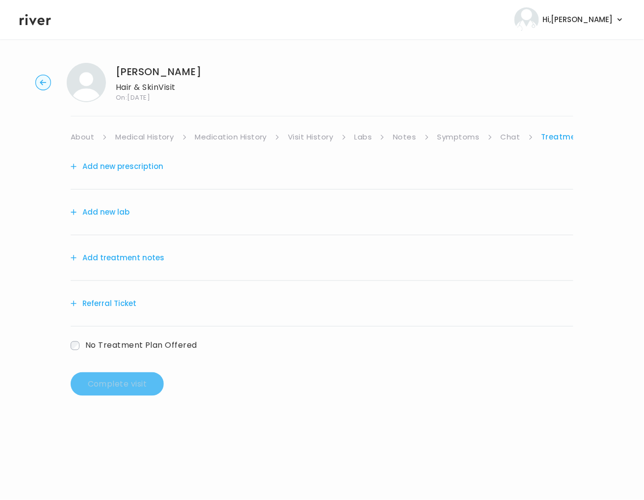
click at [150, 258] on button "Add treatment notes" at bounding box center [118, 258] width 94 height 14
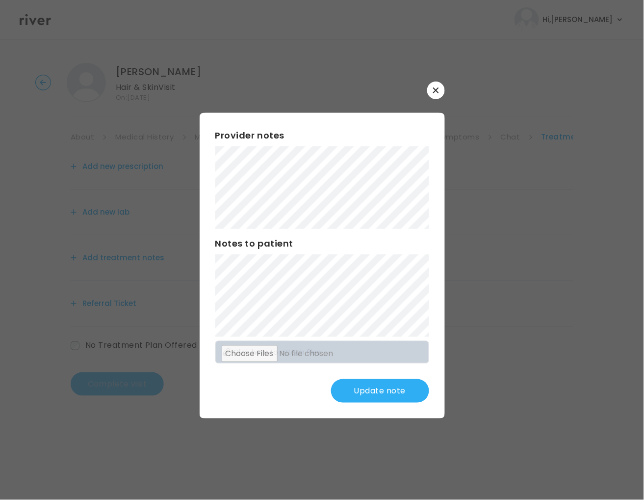
click at [397, 397] on button "Update note" at bounding box center [380, 391] width 98 height 24
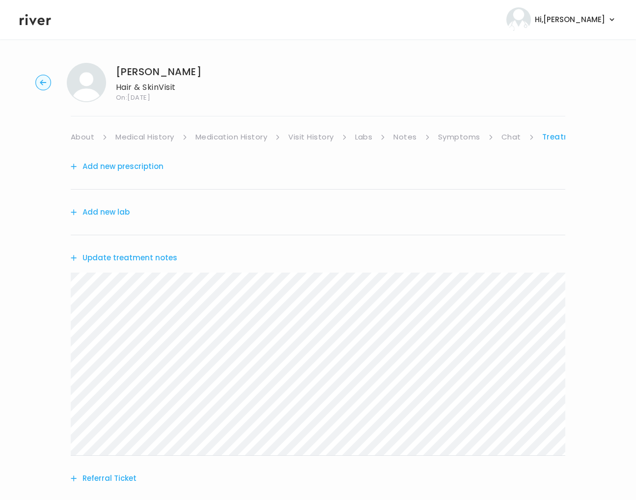
click at [147, 165] on button "Add new prescription" at bounding box center [117, 167] width 93 height 14
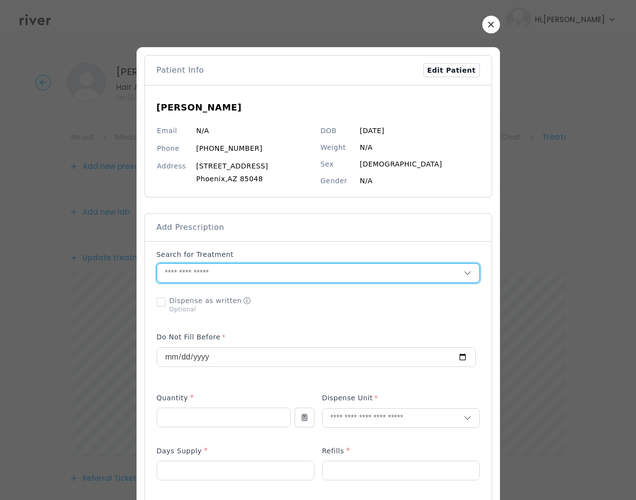
click at [208, 278] on input "text" at bounding box center [310, 273] width 306 height 19
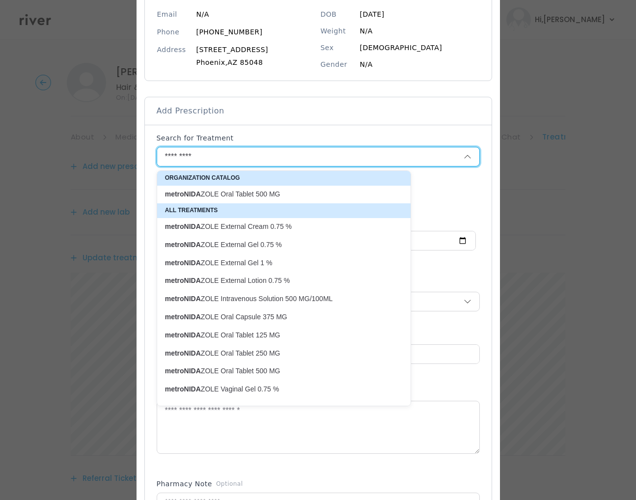
scroll to position [116, 0]
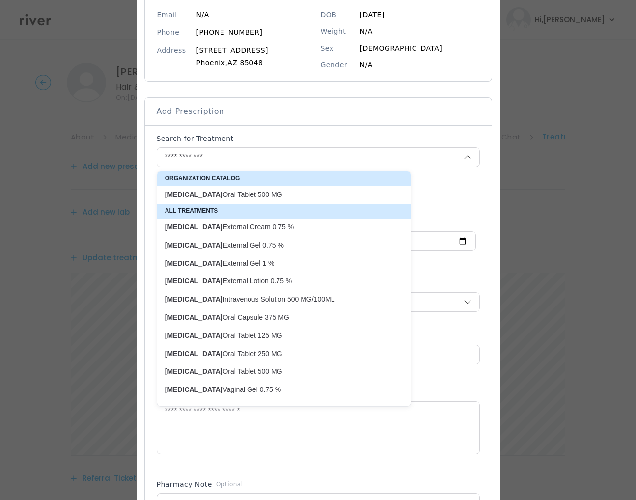
click at [246, 249] on p "metroNIDAZOLE External Gel 0.75 %" at bounding box center [278, 245] width 226 height 9
type input "**********"
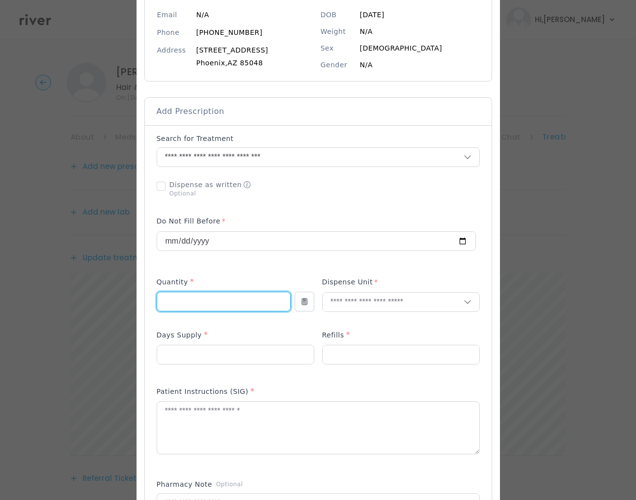
click at [240, 310] on input "number" at bounding box center [223, 301] width 133 height 19
type input "**"
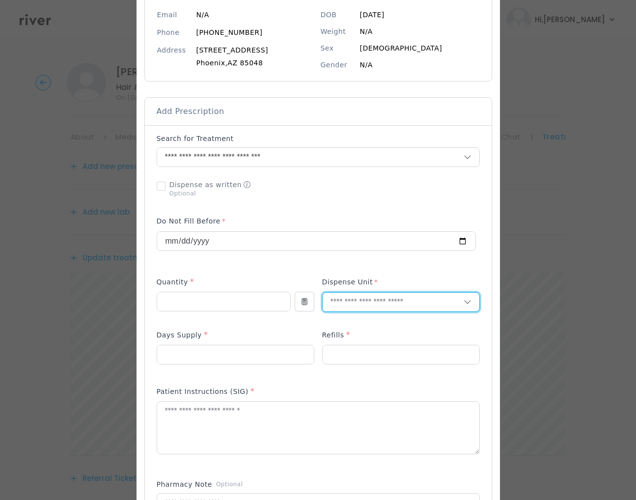
click at [346, 310] on input "text" at bounding box center [392, 302] width 141 height 19
click at [343, 362] on p "Gram" at bounding box center [400, 360] width 129 height 14
click at [214, 356] on input "number" at bounding box center [235, 354] width 157 height 19
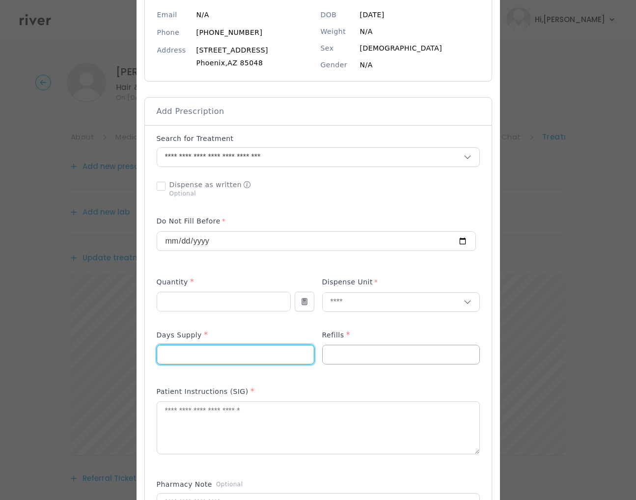
type input "**"
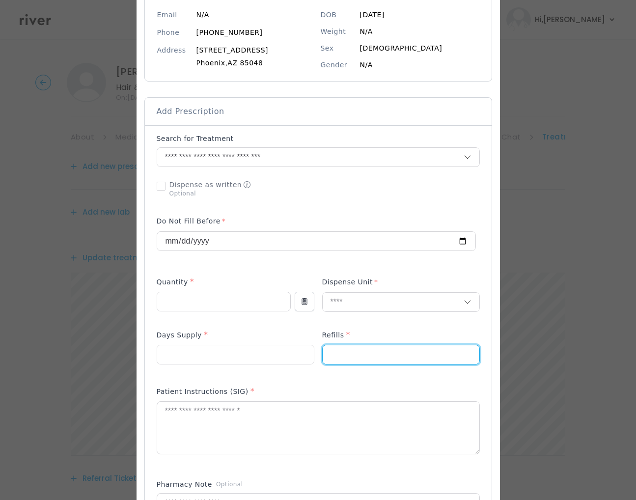
click at [344, 363] on input "number" at bounding box center [400, 354] width 157 height 19
type input "*"
click at [306, 401] on div "Patient Instructions (SIG) *" at bounding box center [318, 393] width 323 height 16
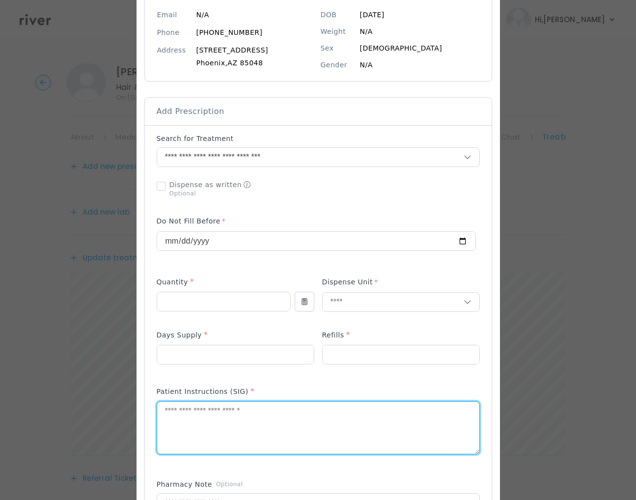
click at [263, 424] on textarea at bounding box center [318, 428] width 322 height 52
paste textarea "**********"
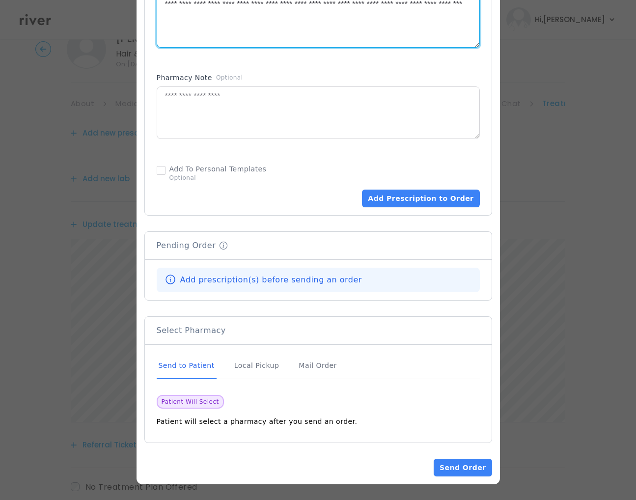
scroll to position [94, 0]
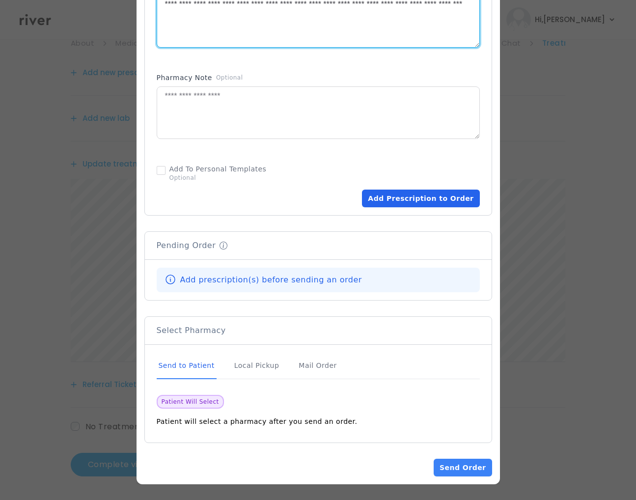
type textarea "**********"
click at [436, 198] on button "Add Prescription to Order" at bounding box center [420, 198] width 117 height 18
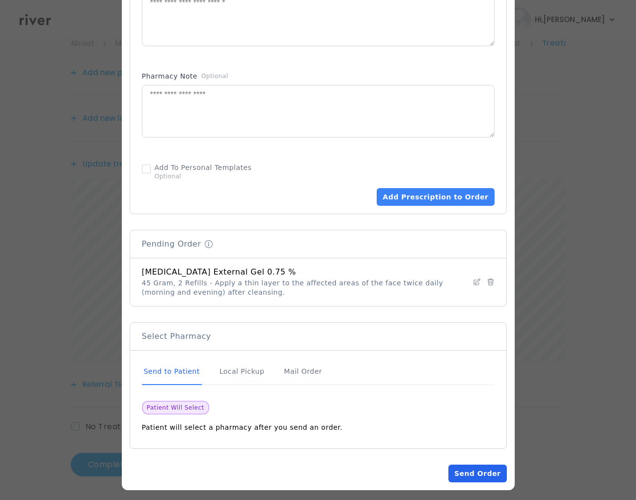
click at [474, 476] on button "Send Order" at bounding box center [477, 473] width 58 height 18
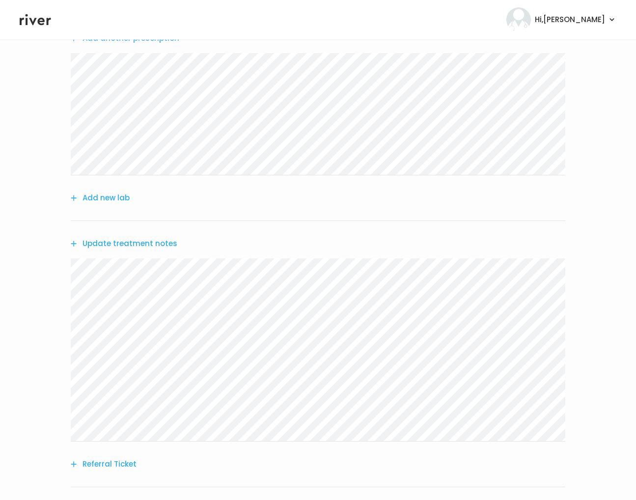
scroll to position [208, 0]
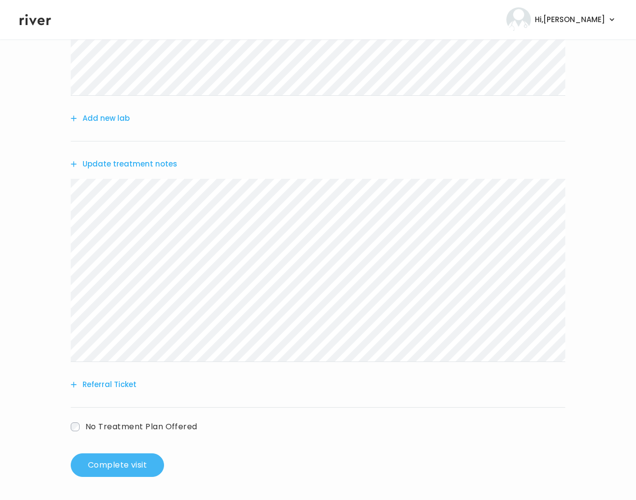
click at [101, 466] on button "Complete visit" at bounding box center [117, 465] width 93 height 24
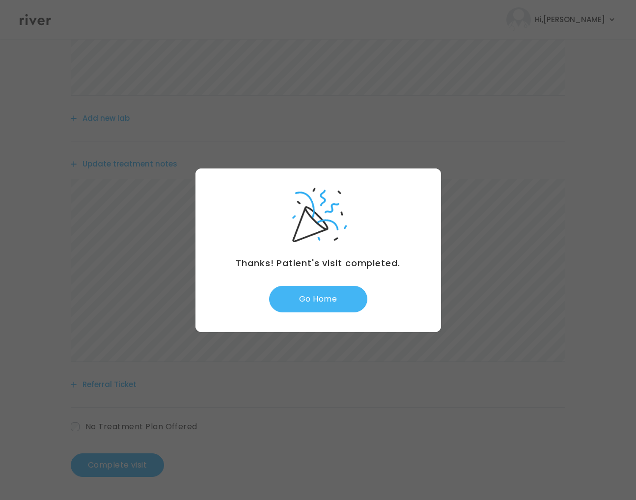
click at [318, 304] on button "Go Home" at bounding box center [318, 299] width 98 height 27
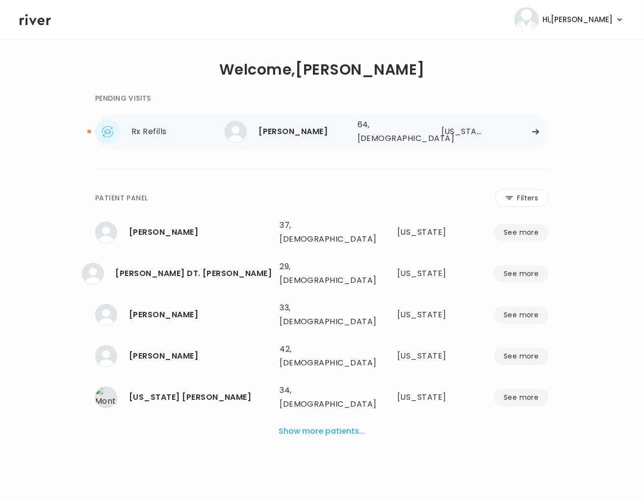
click at [173, 129] on div "Rx Refills" at bounding box center [178, 132] width 93 height 14
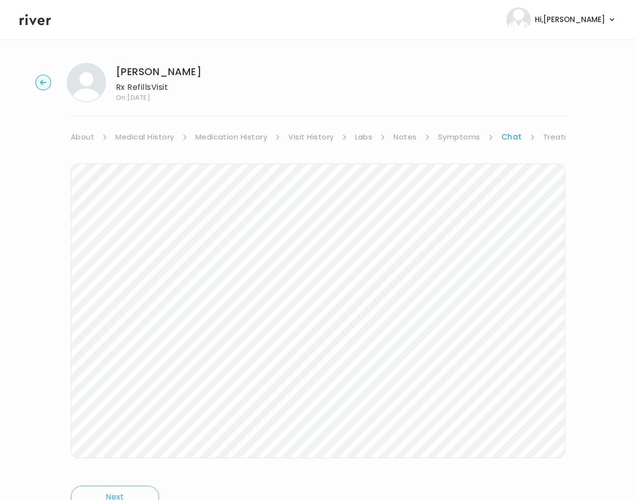
click at [80, 138] on link "About" at bounding box center [83, 137] width 24 height 14
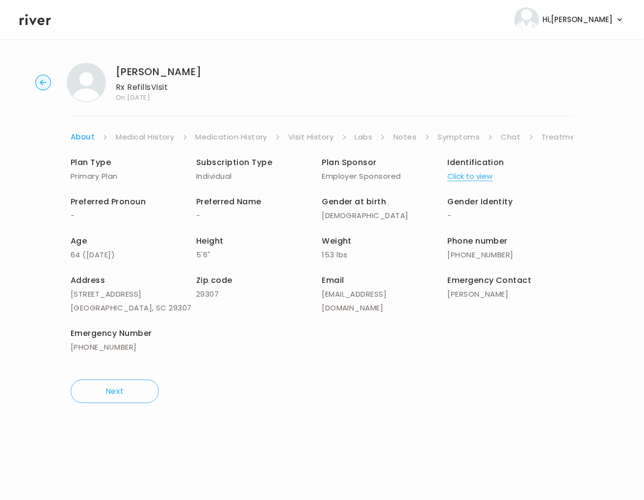
click at [150, 137] on link "Medical History" at bounding box center [145, 137] width 58 height 14
